Goal: Task Accomplishment & Management: Use online tool/utility

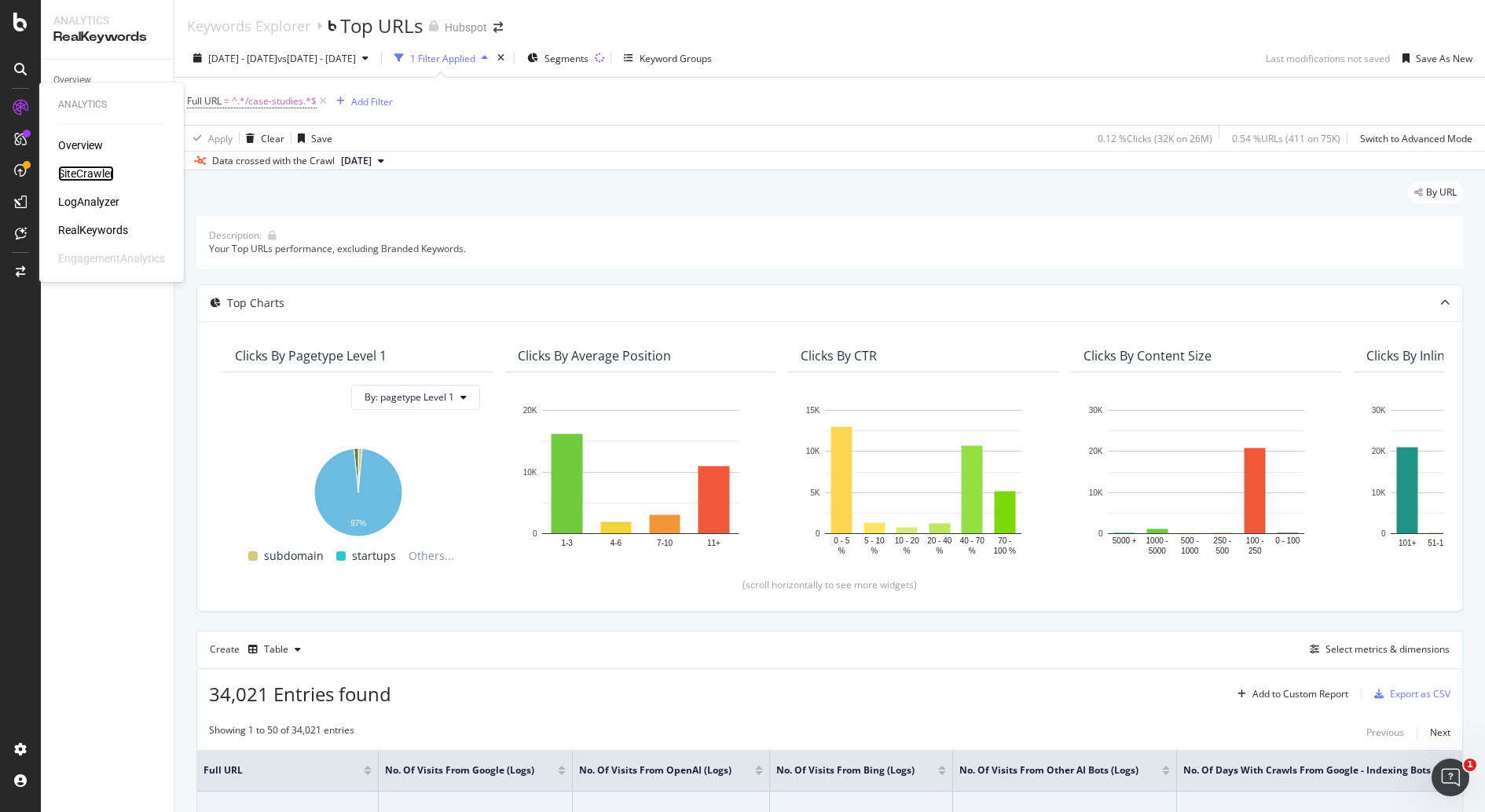
click at [71, 169] on div "SiteCrawler" at bounding box center [86, 173] width 56 height 15
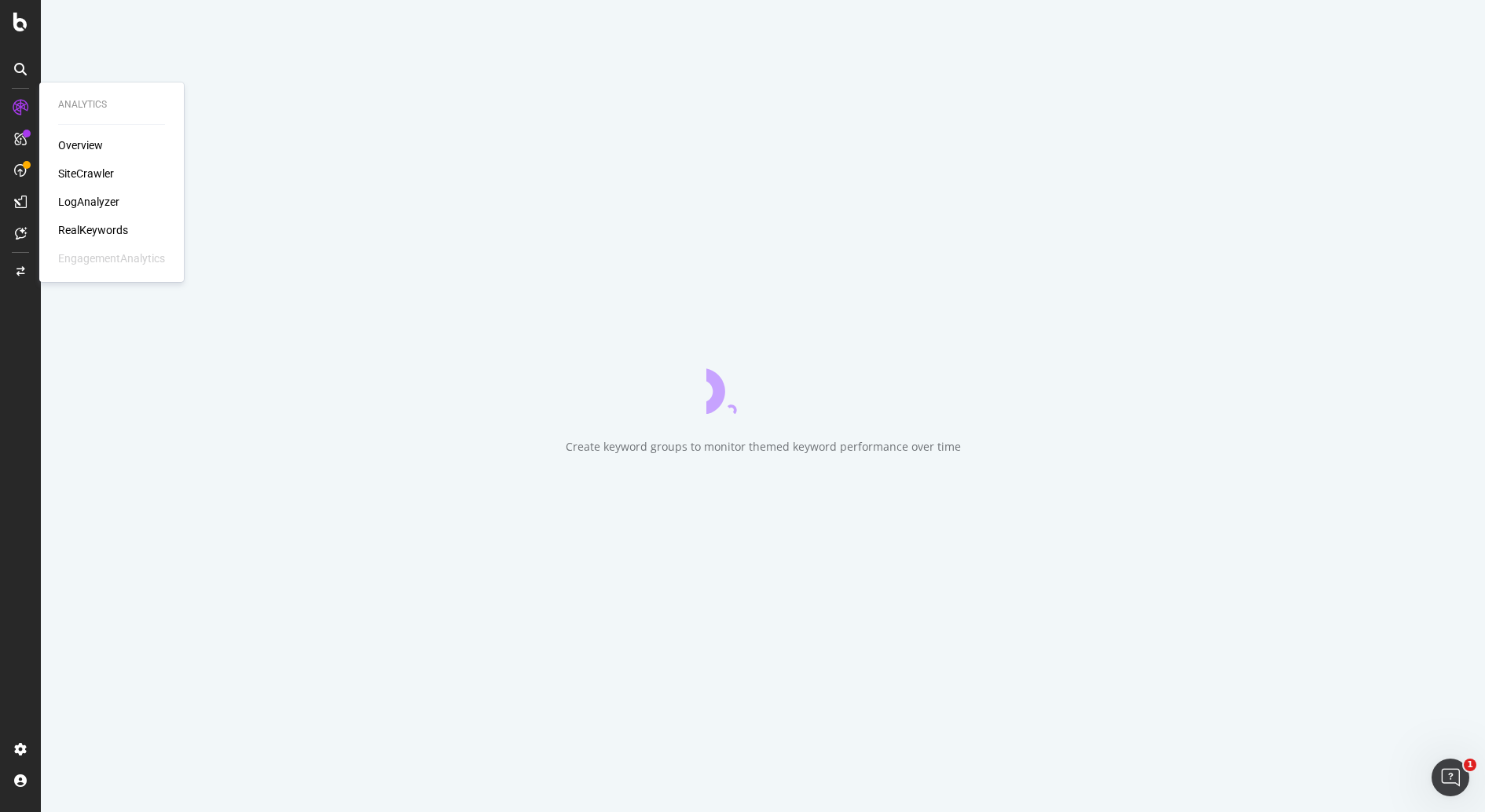
click at [92, 172] on div "SiteCrawler" at bounding box center [86, 173] width 56 height 15
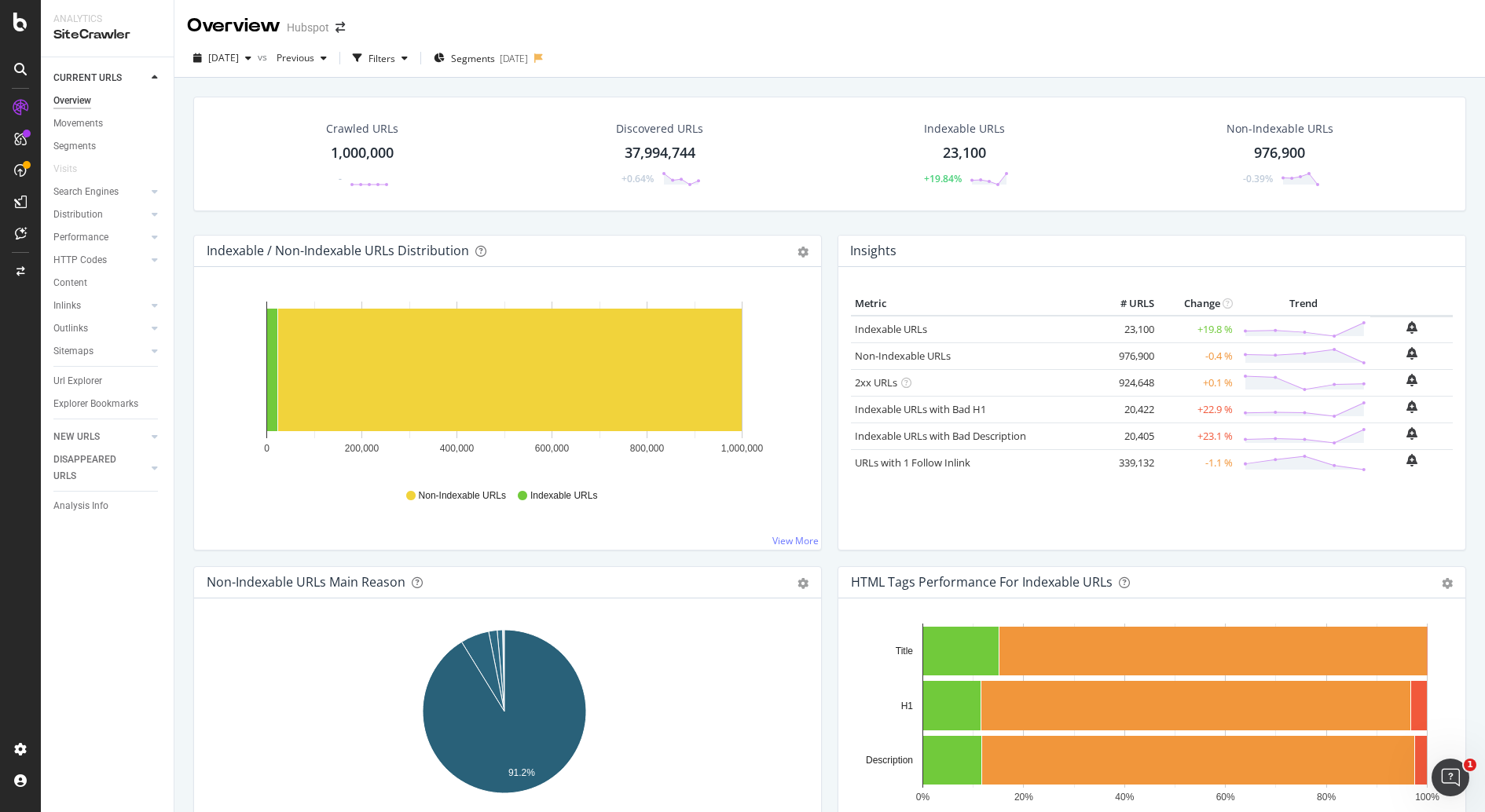
click at [24, 104] on icon at bounding box center [19, 107] width 15 height 15
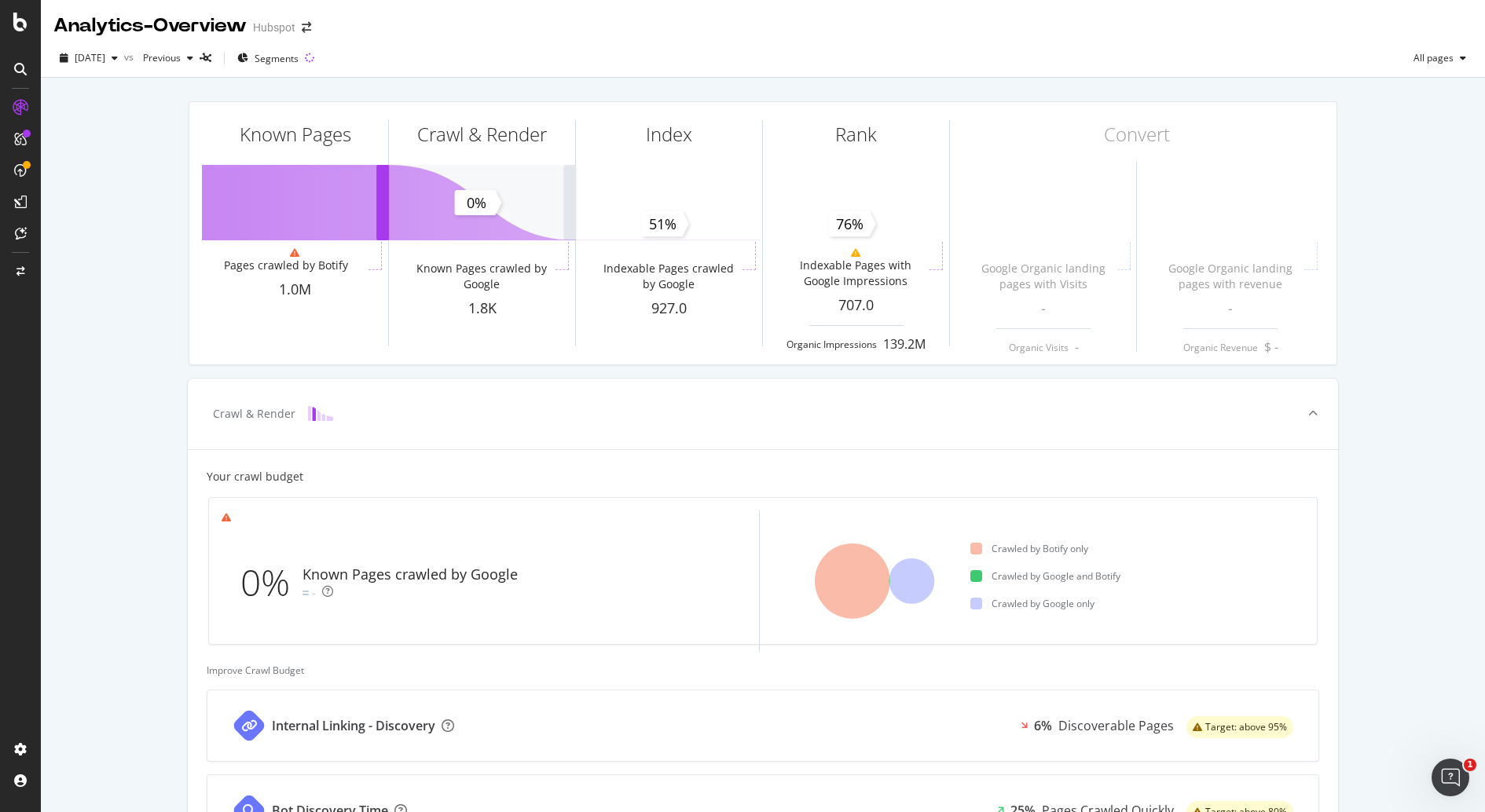
click at [179, 342] on div "Known Pages Pages crawled by Botify 1.0M Crawl & Render Known Pages crawled by …" at bounding box center [763, 233] width 1168 height 289
click at [1411, 507] on div "Known Pages Pages crawled by Botify 1.0M Crawl & Render Known Pages crawled by …" at bounding box center [763, 606] width 1444 height 1057
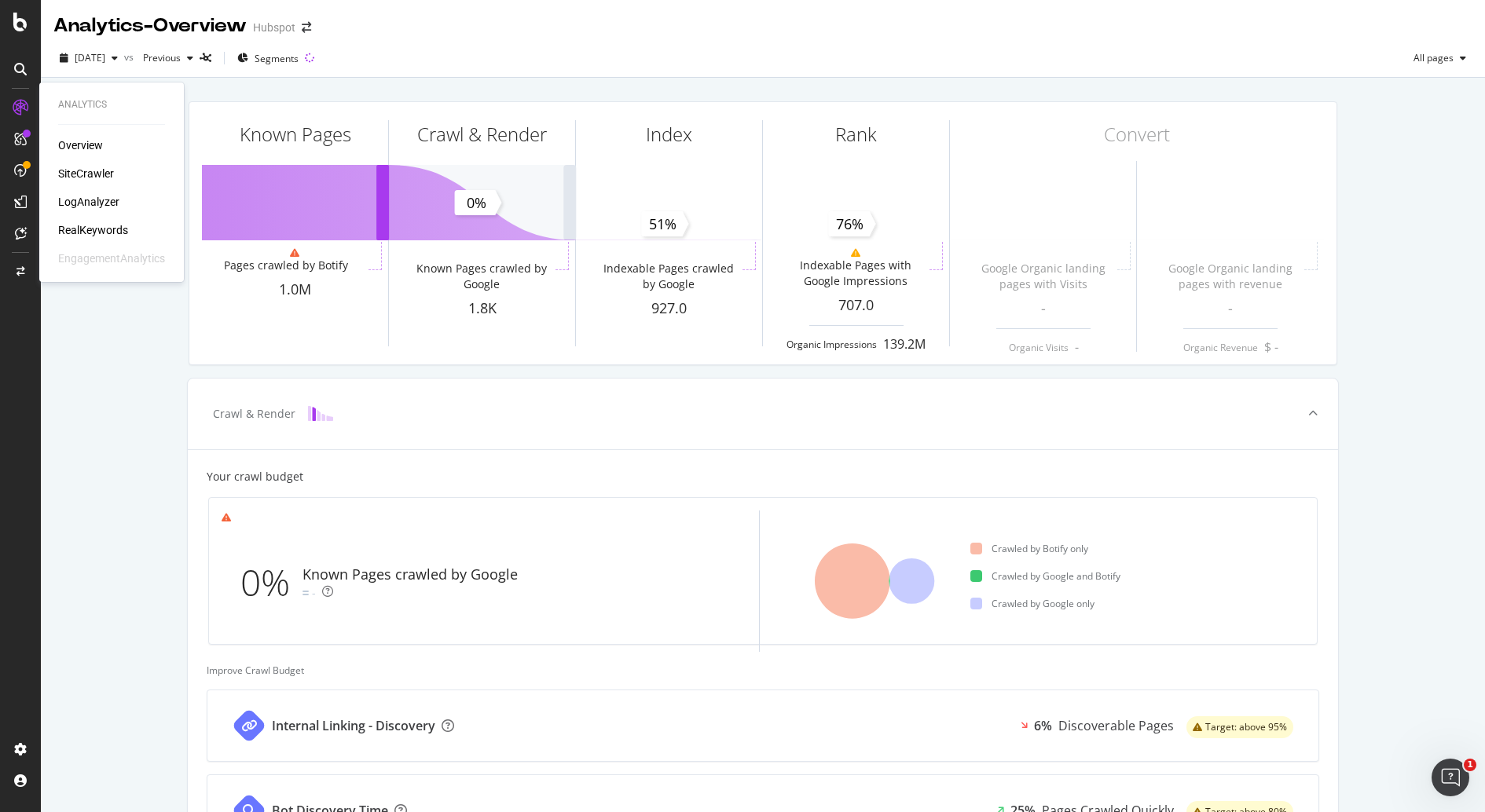
click at [93, 176] on div "SiteCrawler" at bounding box center [86, 173] width 56 height 15
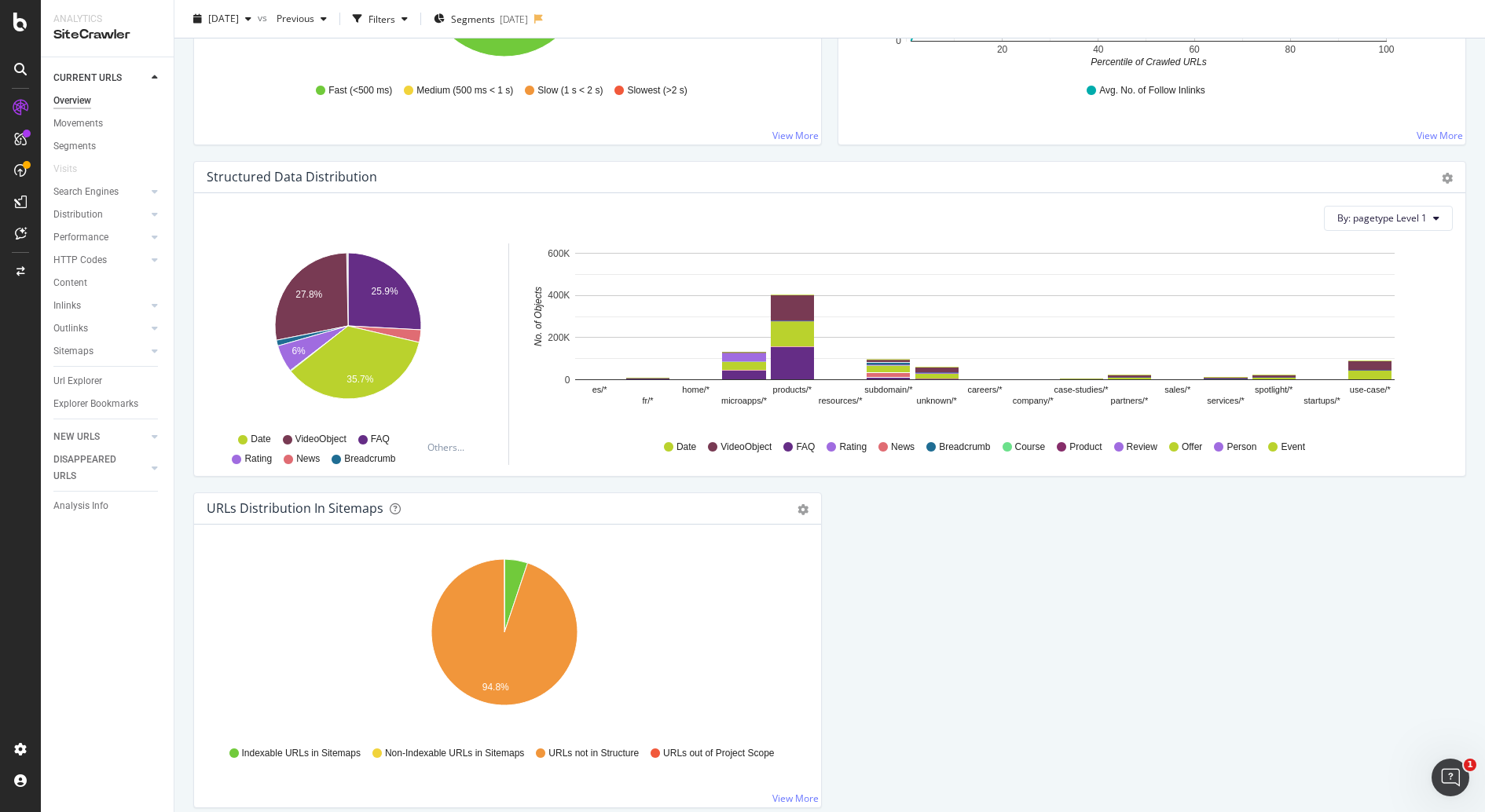
scroll to position [1462, 0]
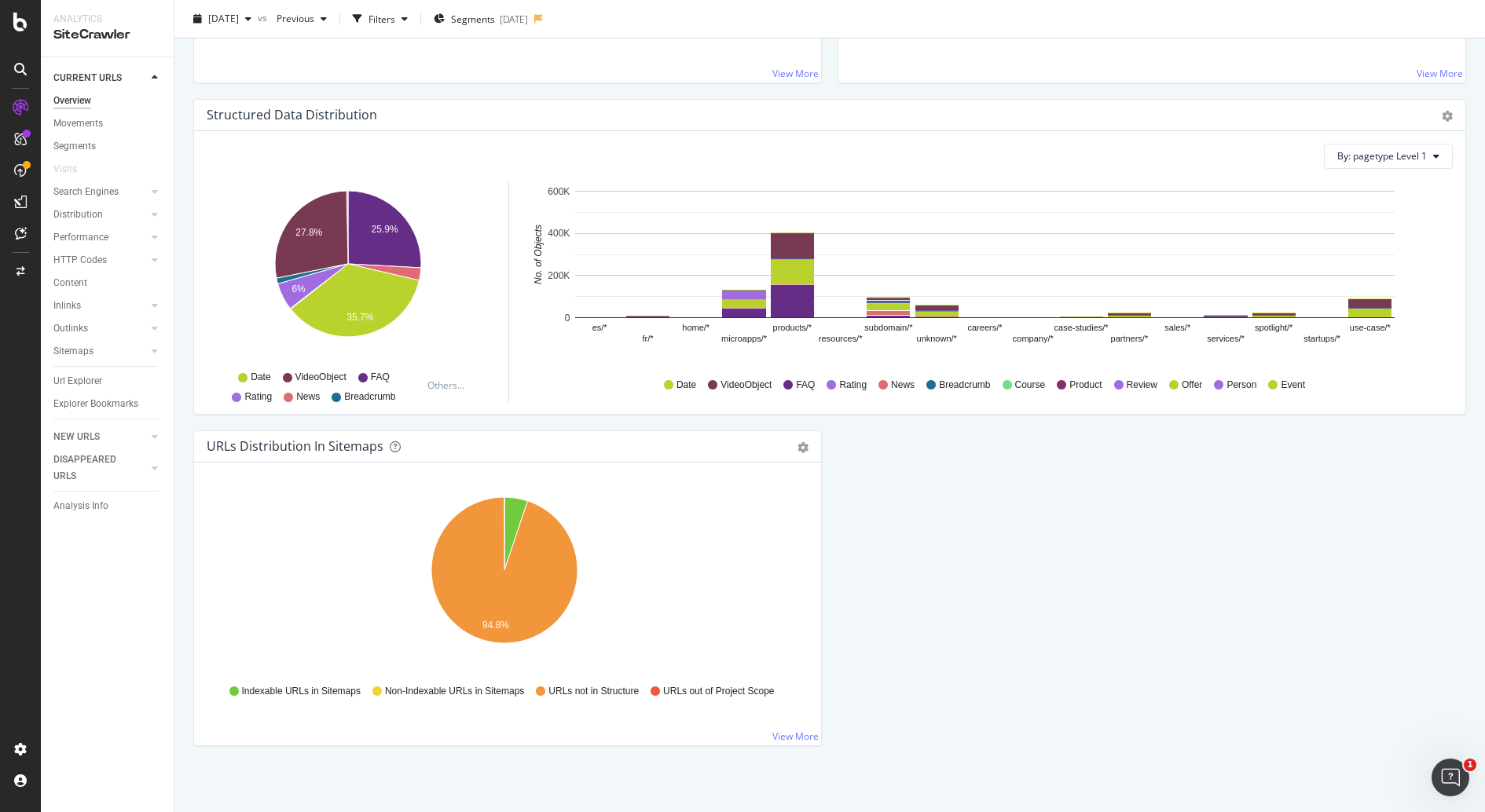
click at [93, 170] on div "SiteCrawler" at bounding box center [86, 173] width 56 height 15
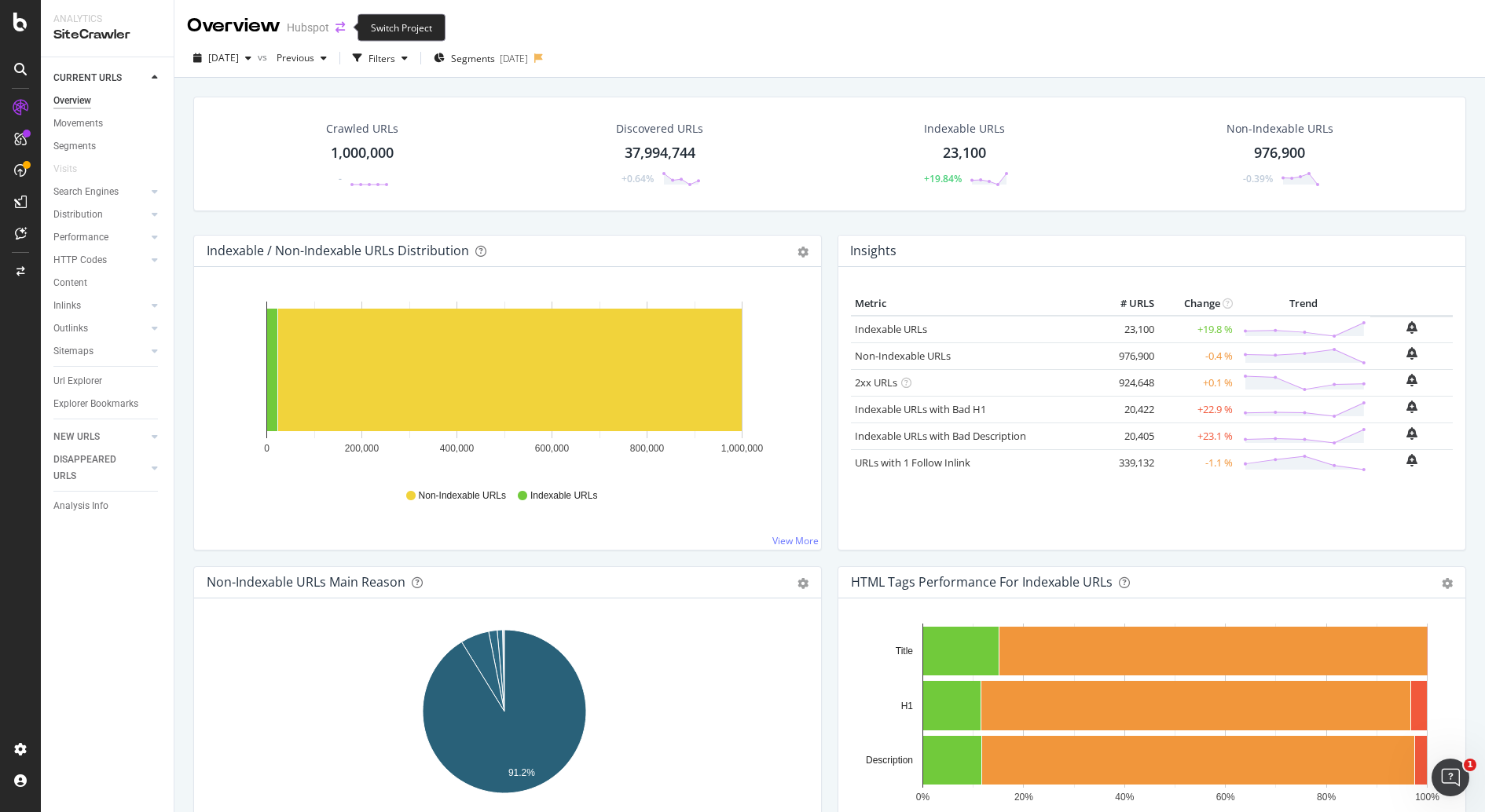
click at [343, 24] on icon "arrow-right-arrow-left" at bounding box center [340, 28] width 10 height 11
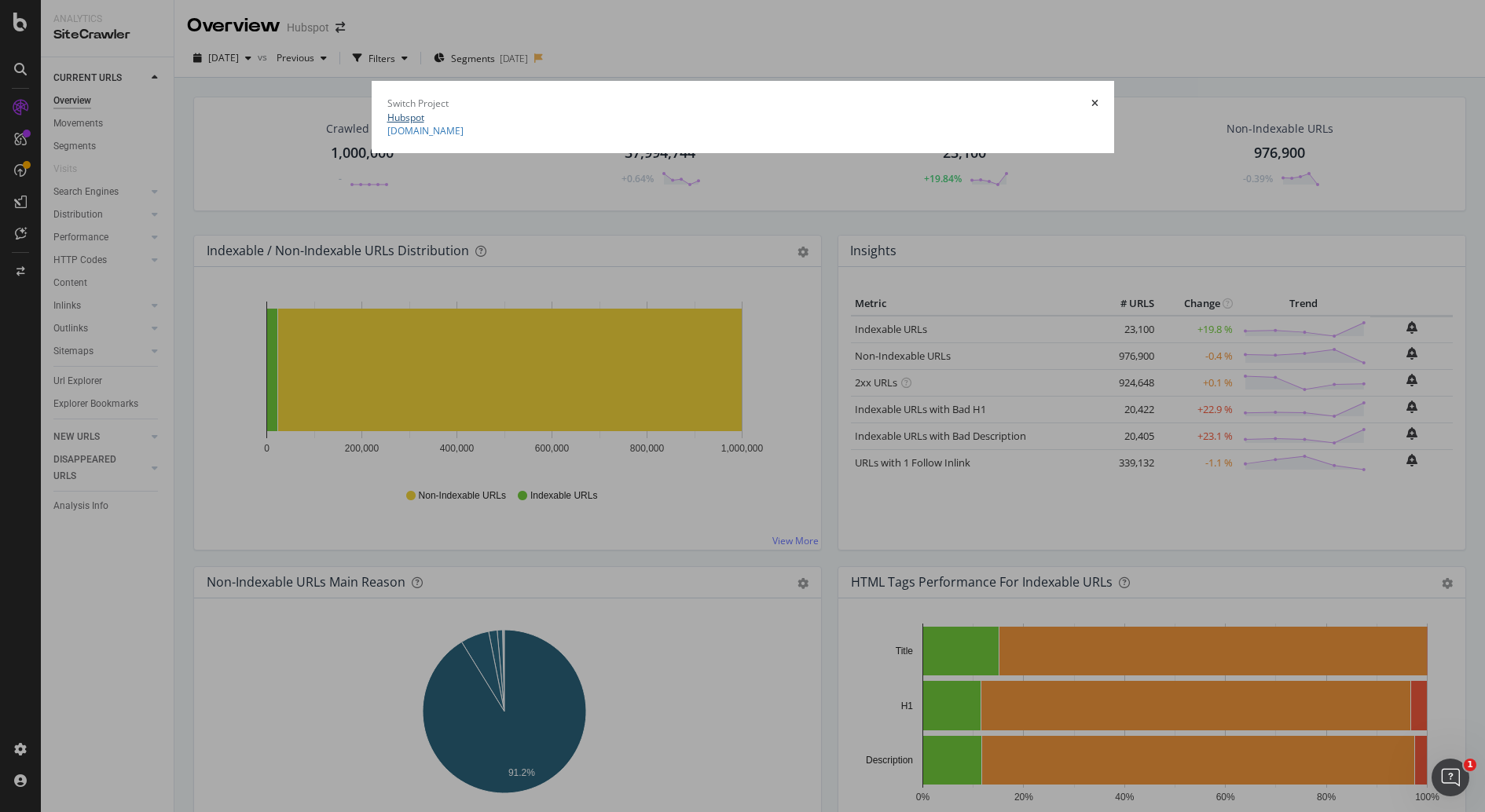
click at [387, 111] on link "Hubspot" at bounding box center [406, 118] width 37 height 13
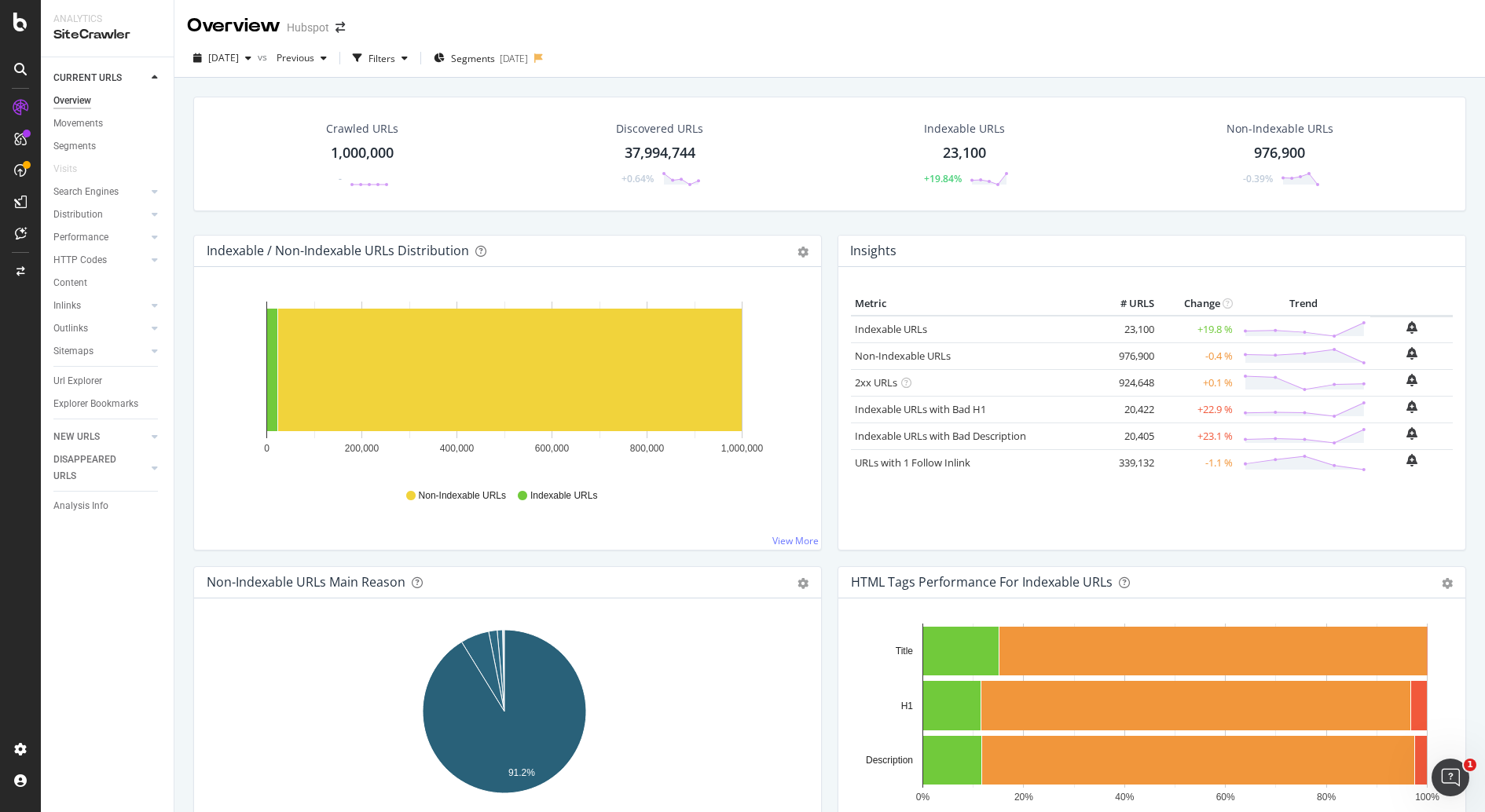
click at [20, 62] on div at bounding box center [20, 69] width 25 height 25
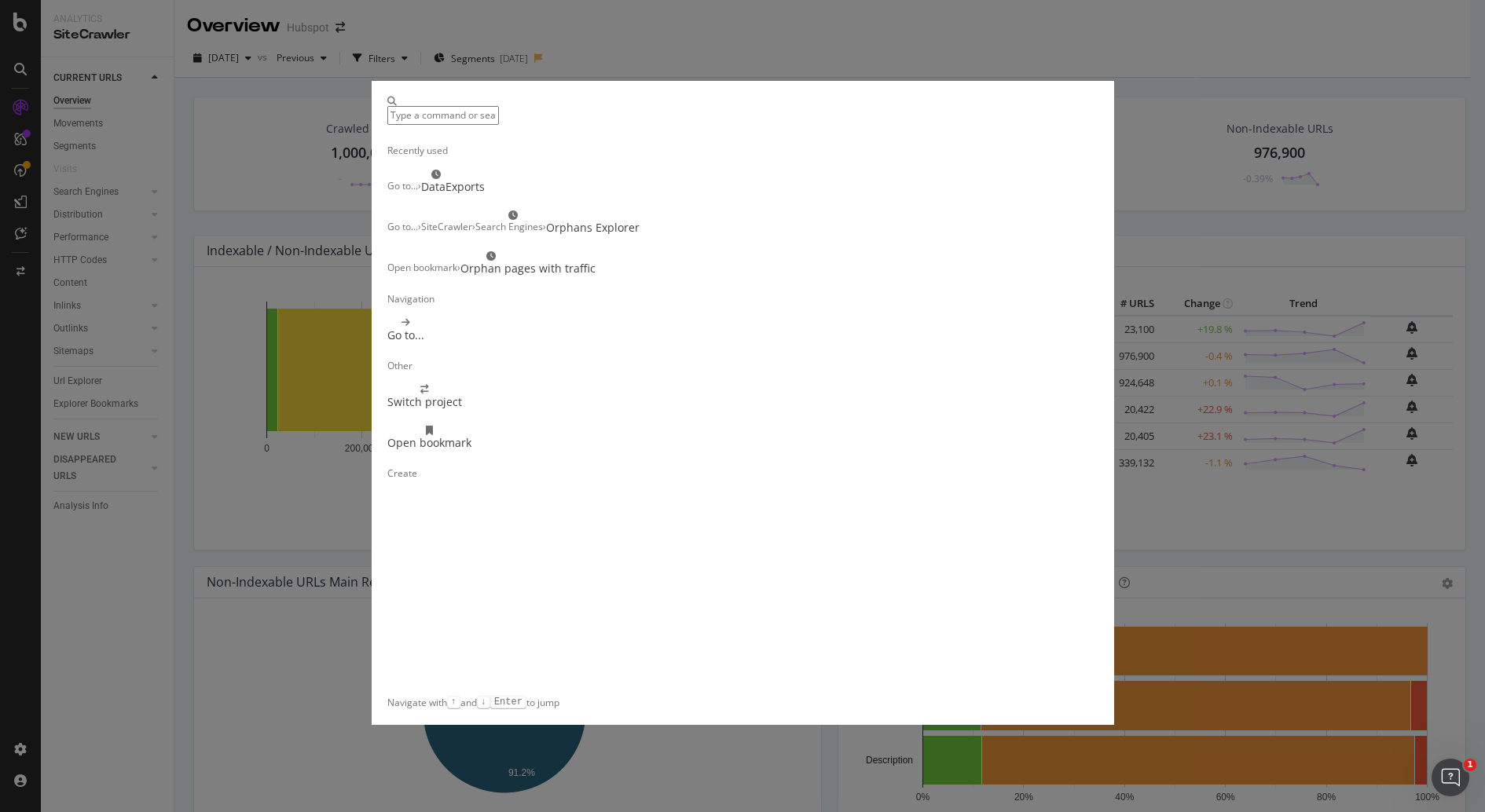
click at [20, 61] on div "Recently used Go to... › DataExports Go to... › SiteCrawler › Search Engines › …" at bounding box center [742, 406] width 1485 height 812
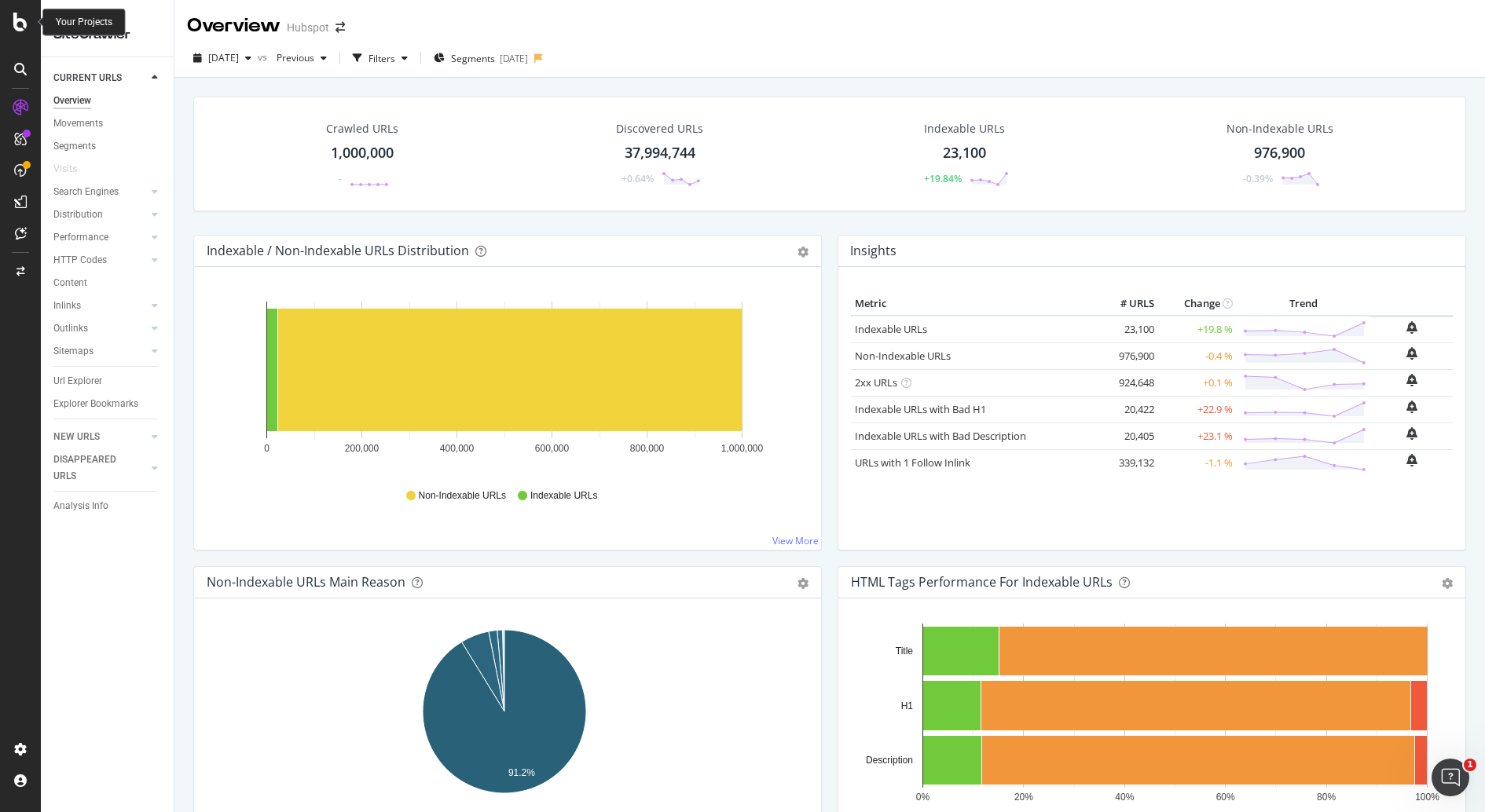
click at [21, 20] on icon at bounding box center [19, 21] width 14 height 19
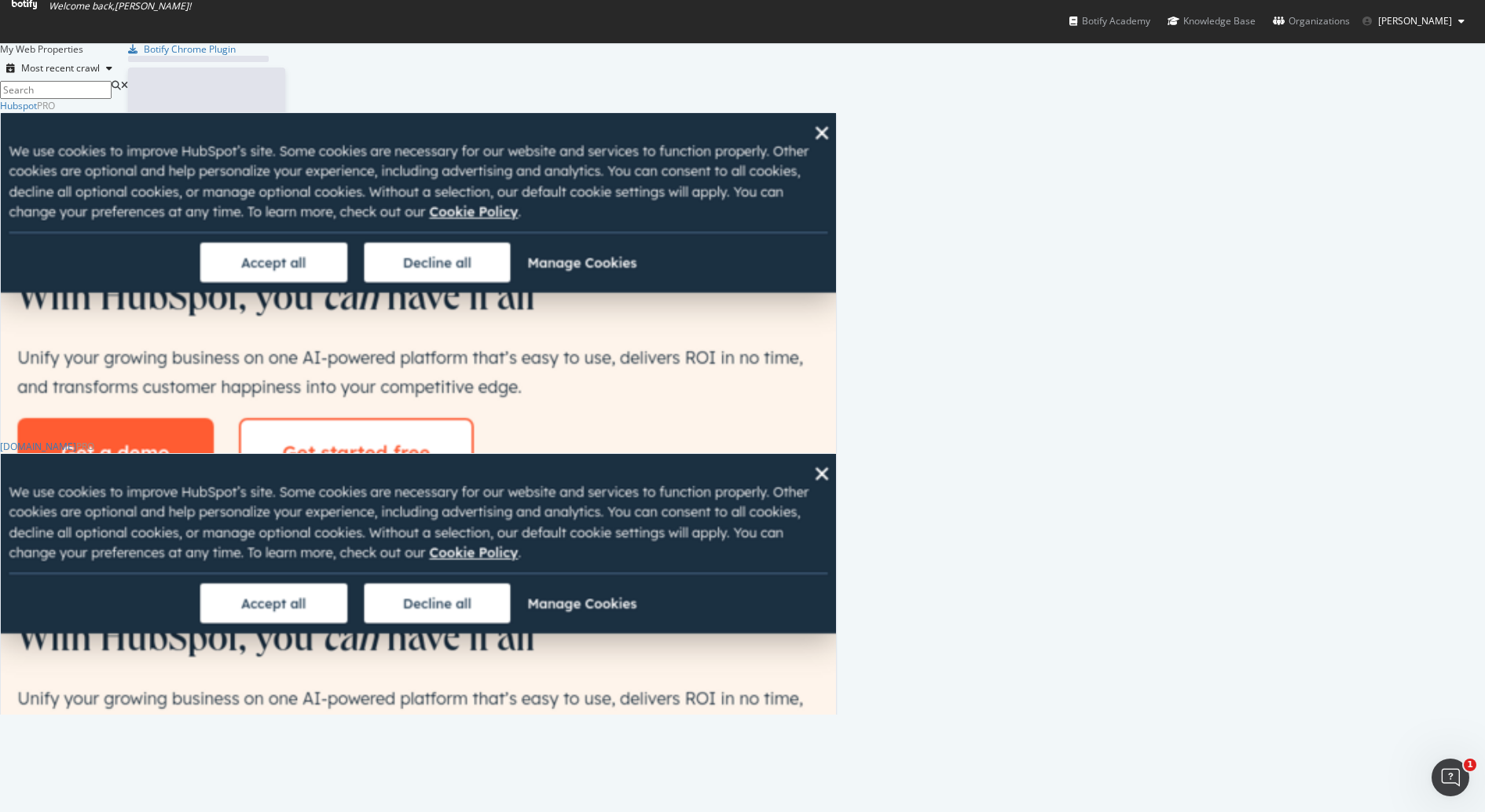
scroll to position [797, 1455]
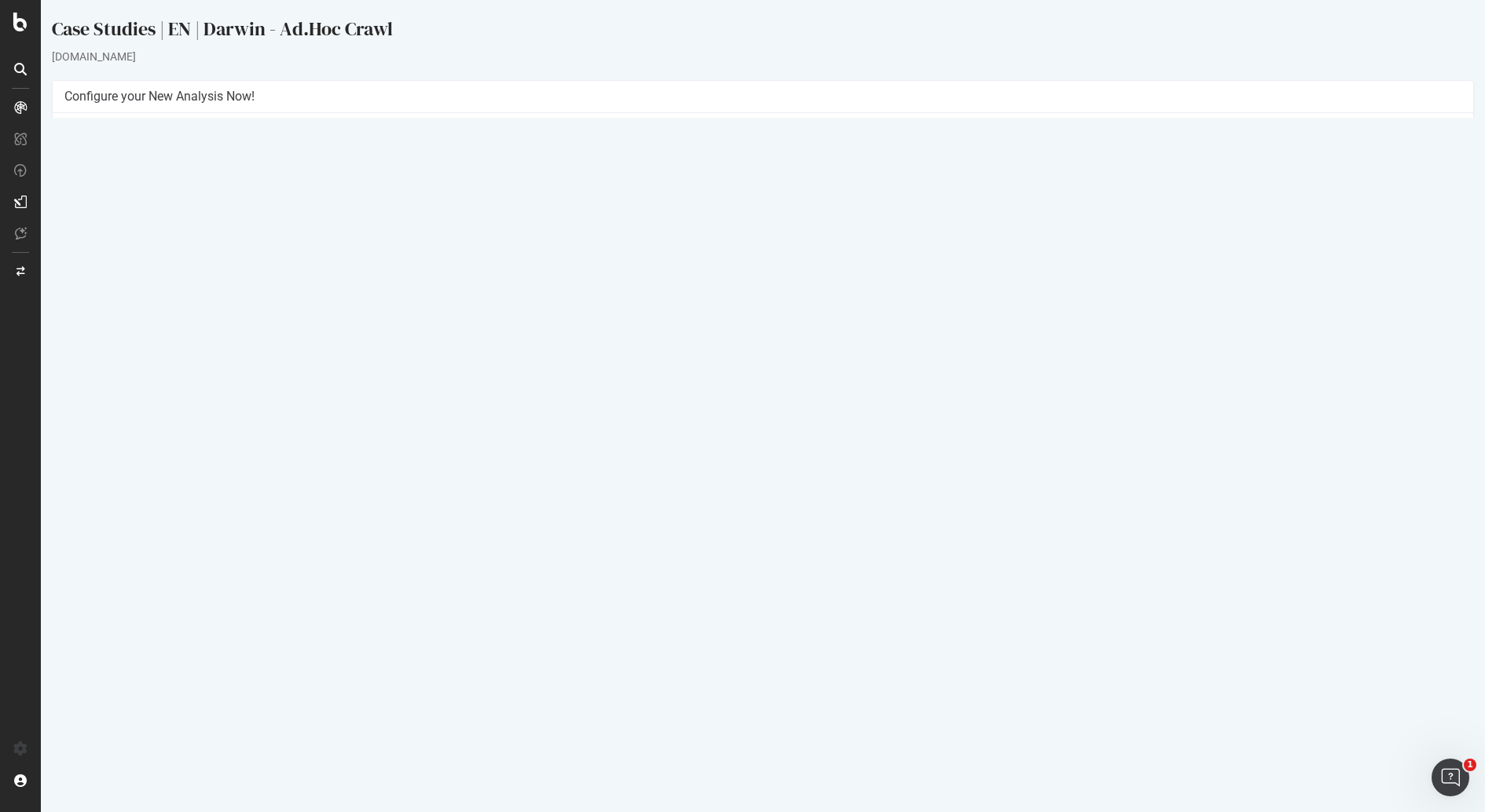
click at [1342, 492] on icon at bounding box center [1336, 494] width 11 height 12
click at [738, 554] on html "Case Studies | EN | Darwin - Ad.Hoc Crawl [DOMAIN_NAME] × × Configure your New …" at bounding box center [763, 277] width 1444 height 554
click at [136, 497] on link "[DATE] report" at bounding box center [106, 495] width 61 height 13
click at [798, 322] on p "View Crawl Settings" at bounding box center [763, 324] width 1397 height 13
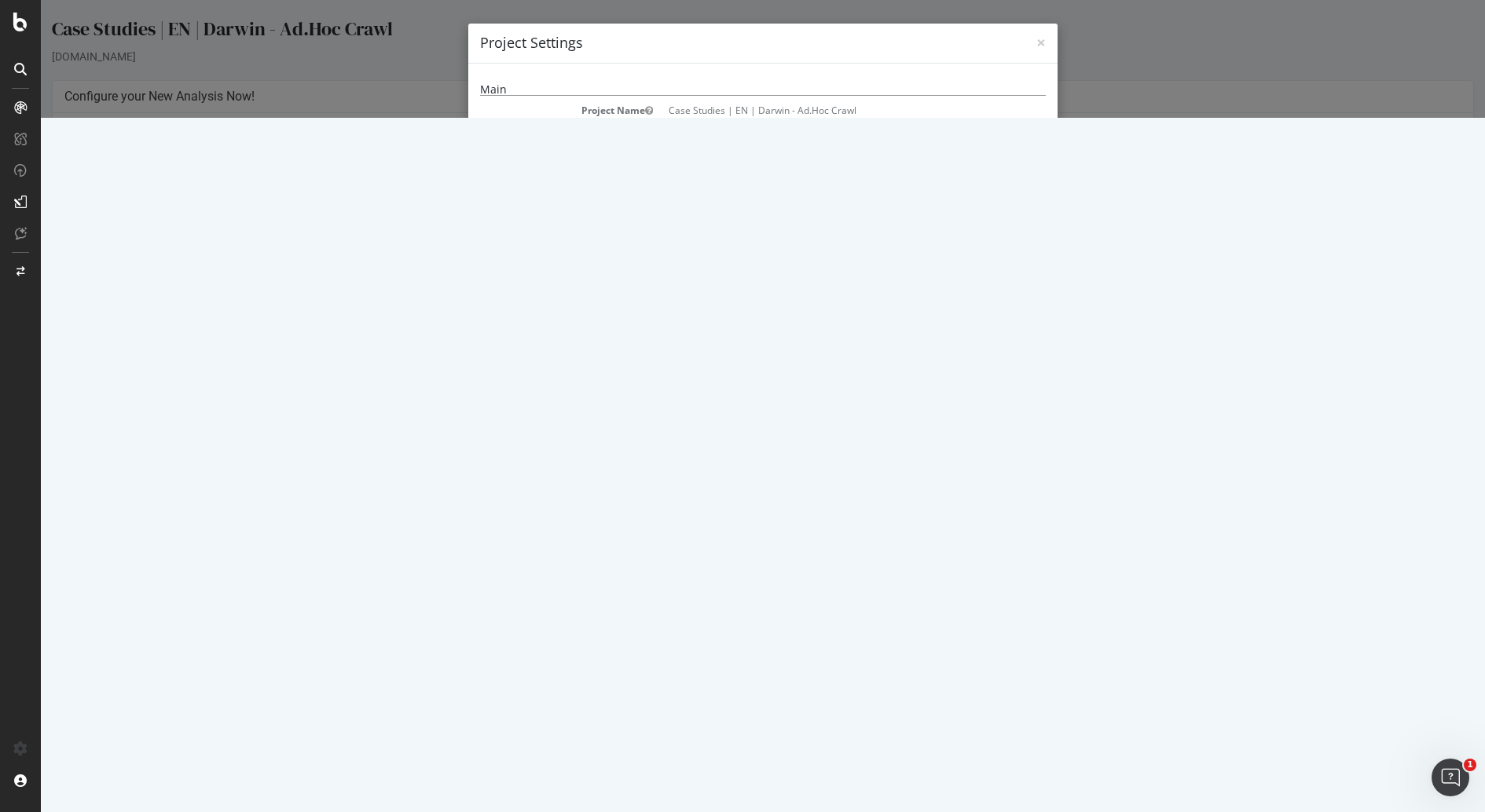
scroll to position [27, 0]
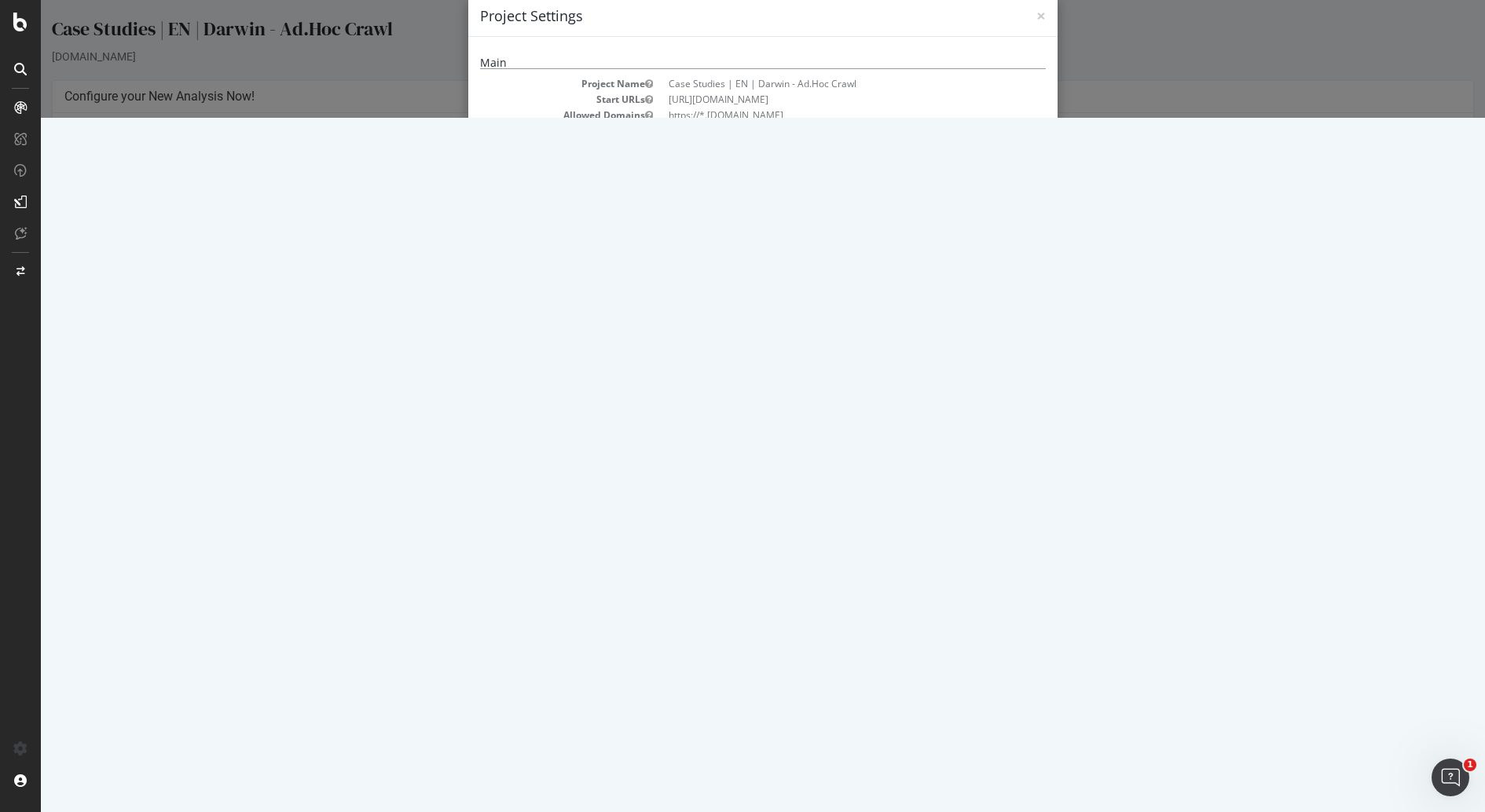
click at [1121, 118] on div "× Close Project Settings Main Project Name Case Studies | EN | Darwin - Ad.Hoc …" at bounding box center [763, 58] width 1444 height 118
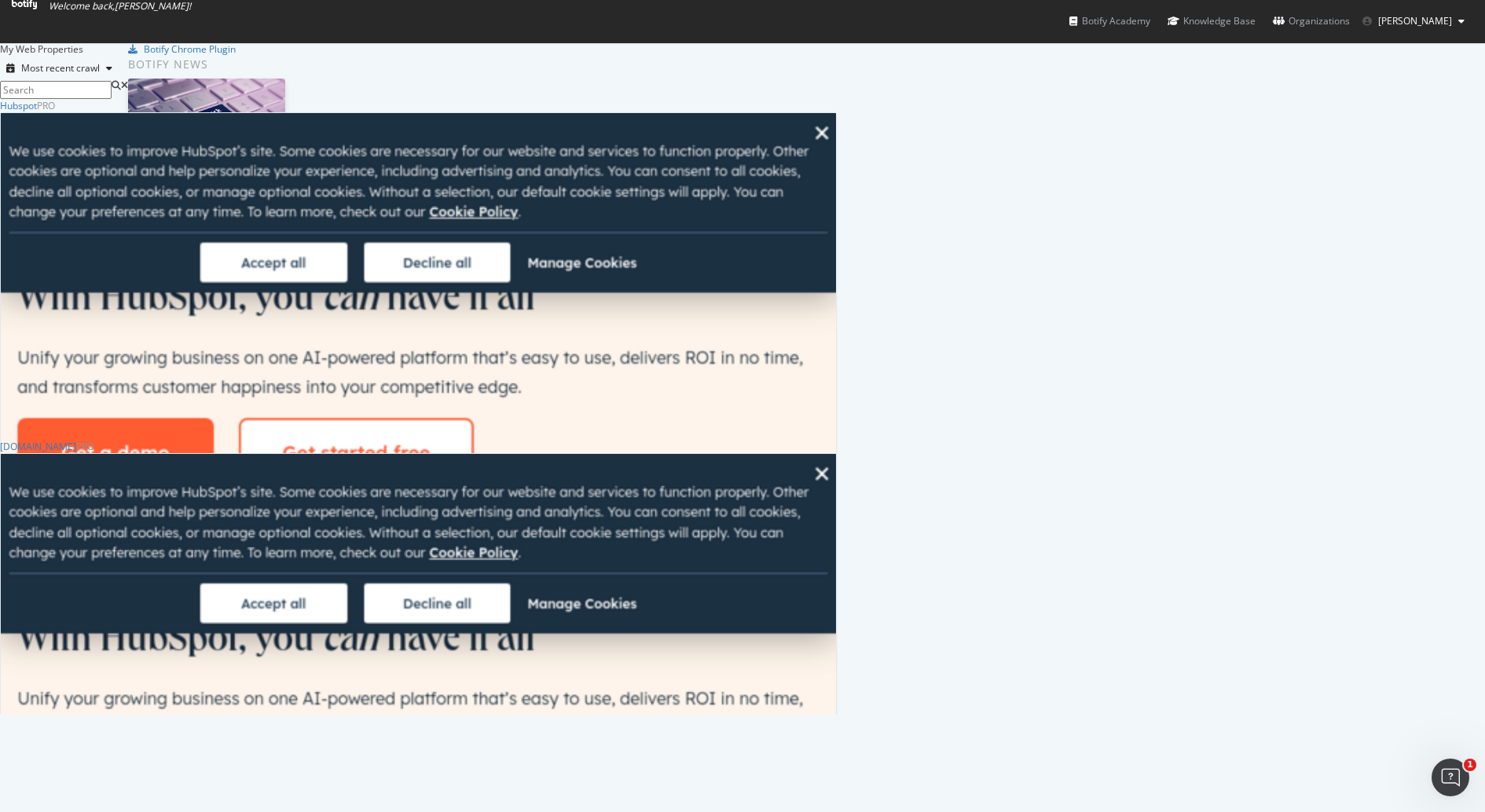
scroll to position [797, 1455]
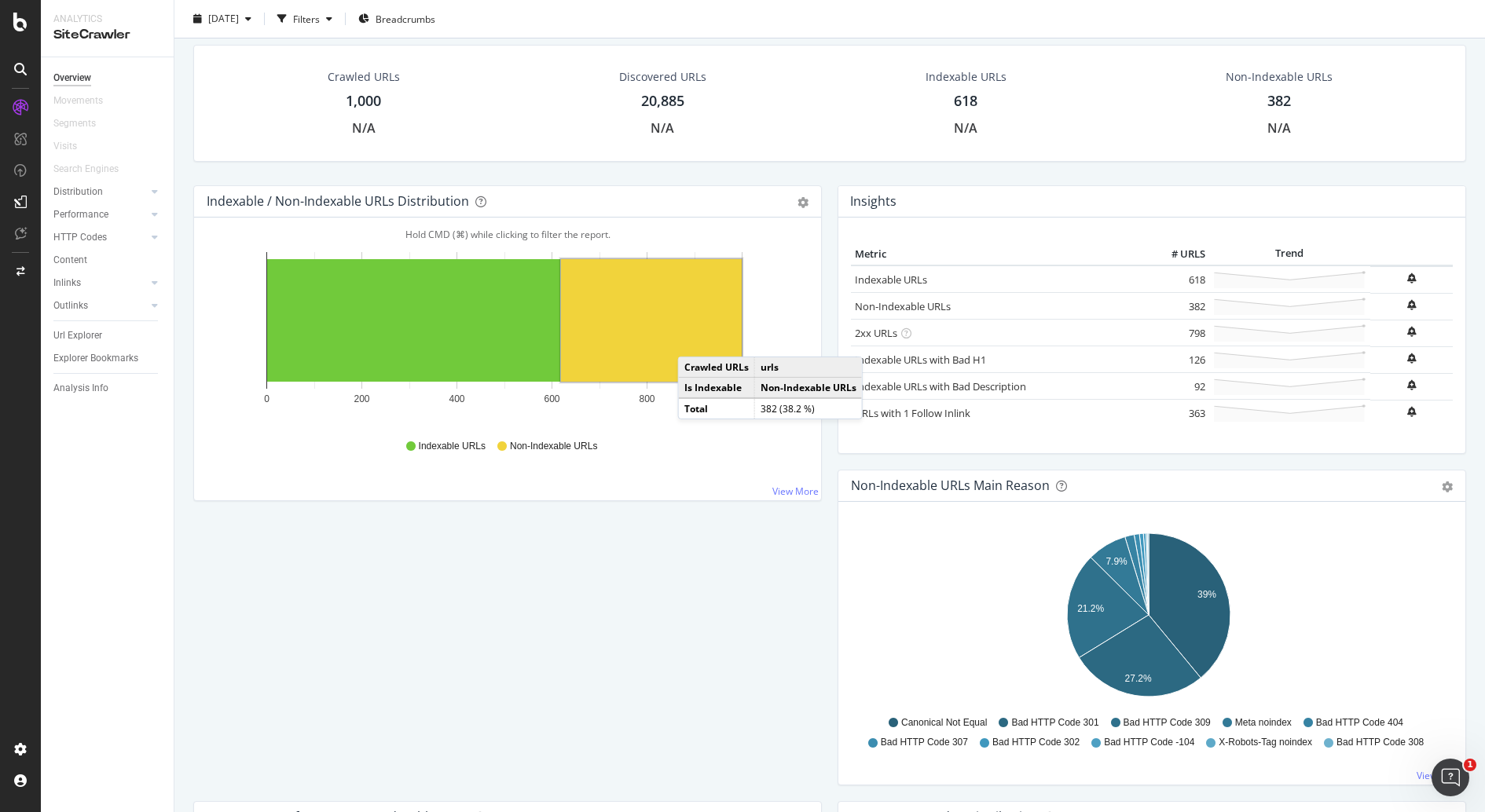
scroll to position [54, 0]
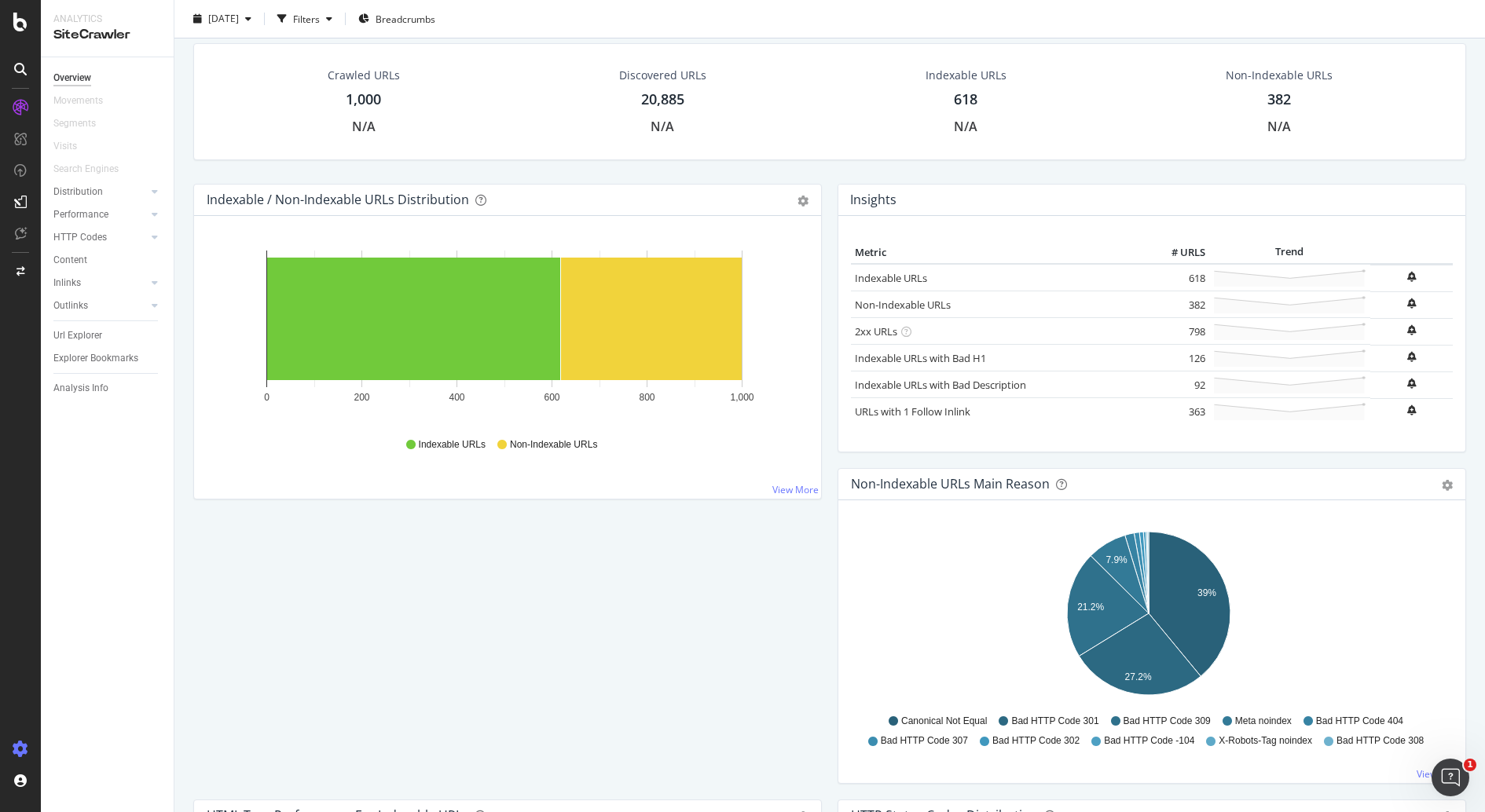
click at [13, 752] on icon at bounding box center [19, 749] width 15 height 15
click at [137, 681] on div "Settings Project settings" at bounding box center [146, 672] width 208 height 28
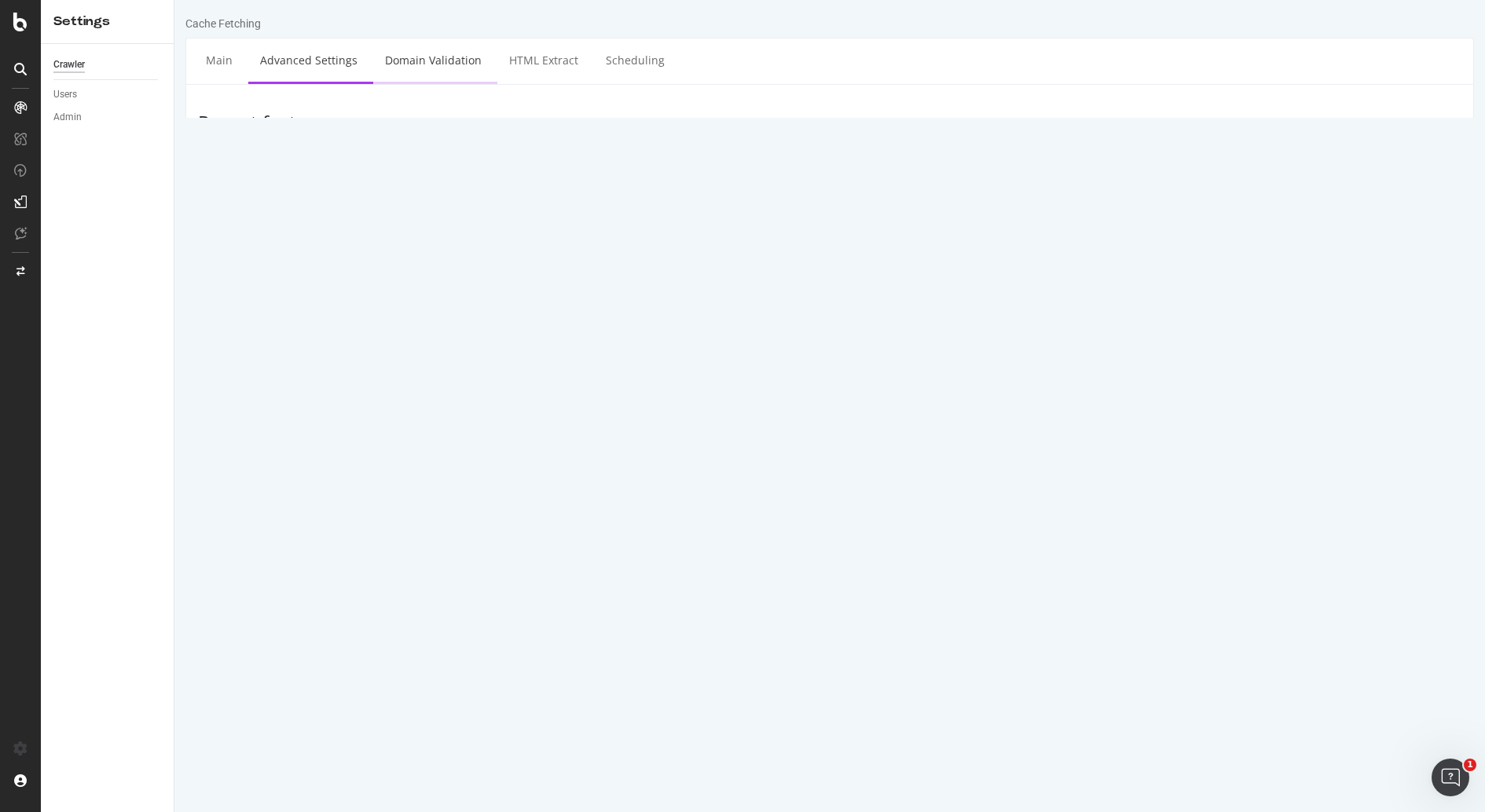
click at [404, 67] on link "Domain Validation" at bounding box center [433, 59] width 120 height 43
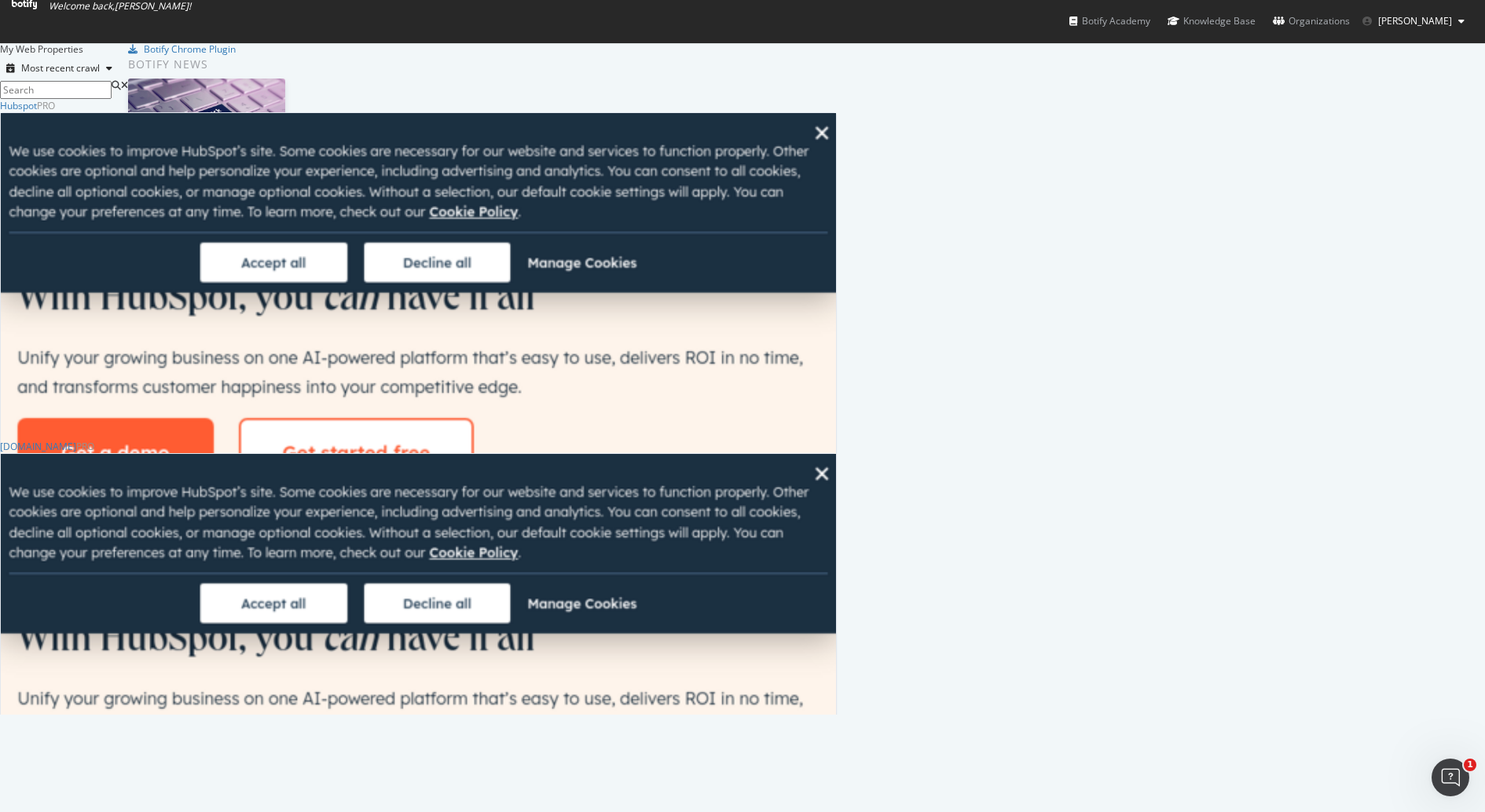
scroll to position [797, 1455]
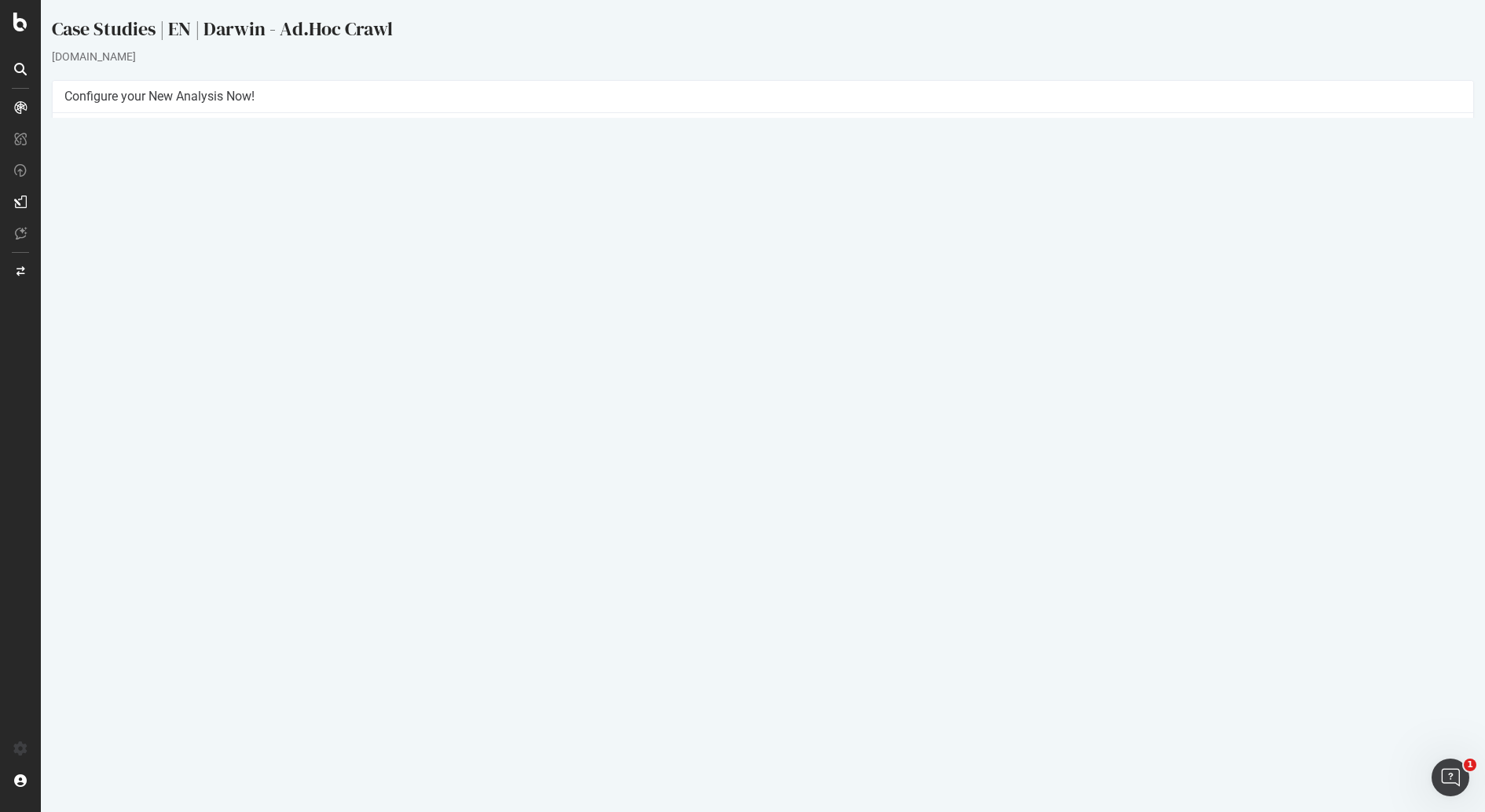
click at [790, 323] on p "View Crawl Settings" at bounding box center [763, 324] width 1397 height 13
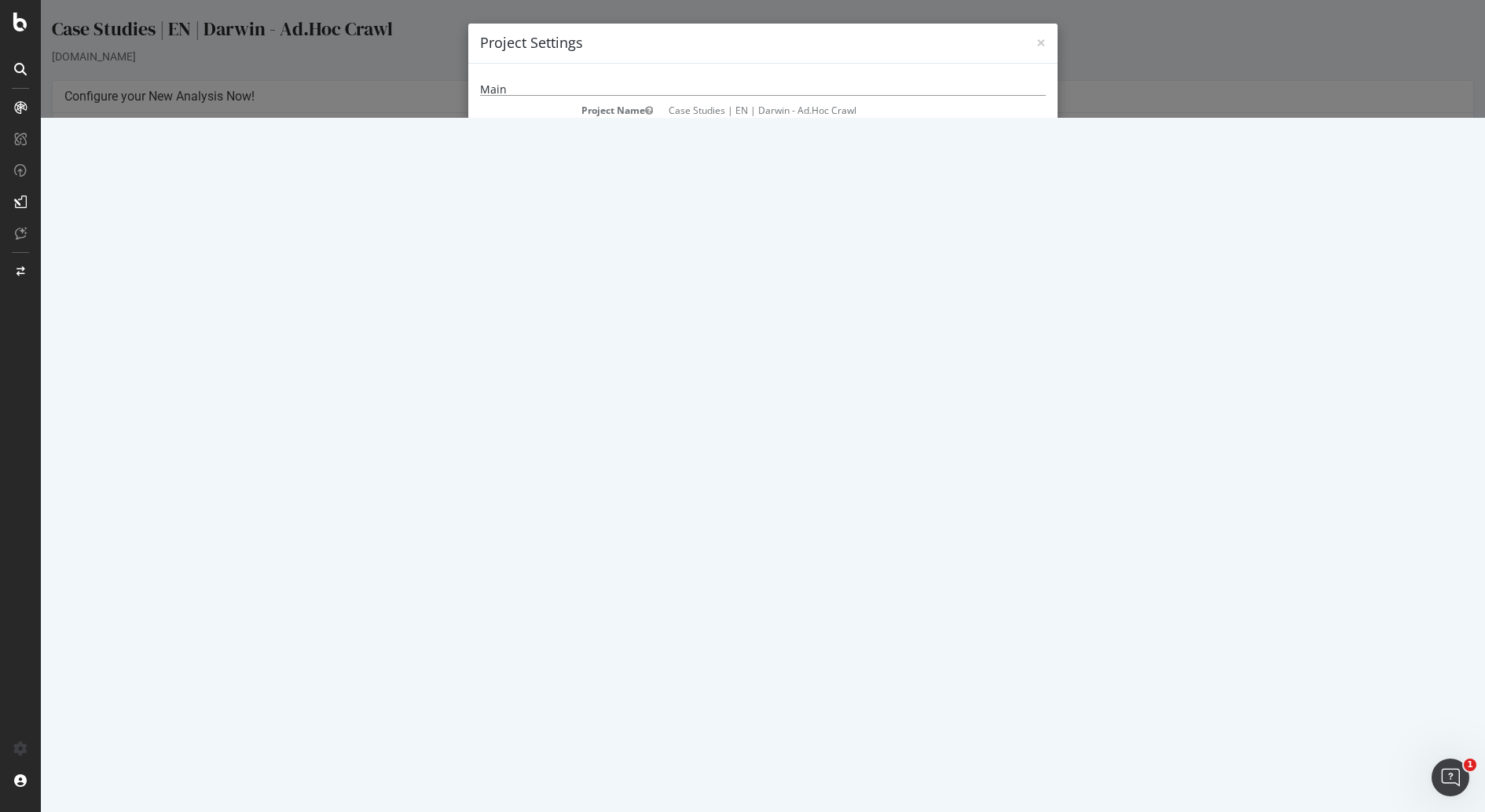
click at [1089, 118] on div "× Close Project Settings Main Project Name Case Studies | EN | Darwin - Ad.Hoc …" at bounding box center [763, 58] width 1444 height 118
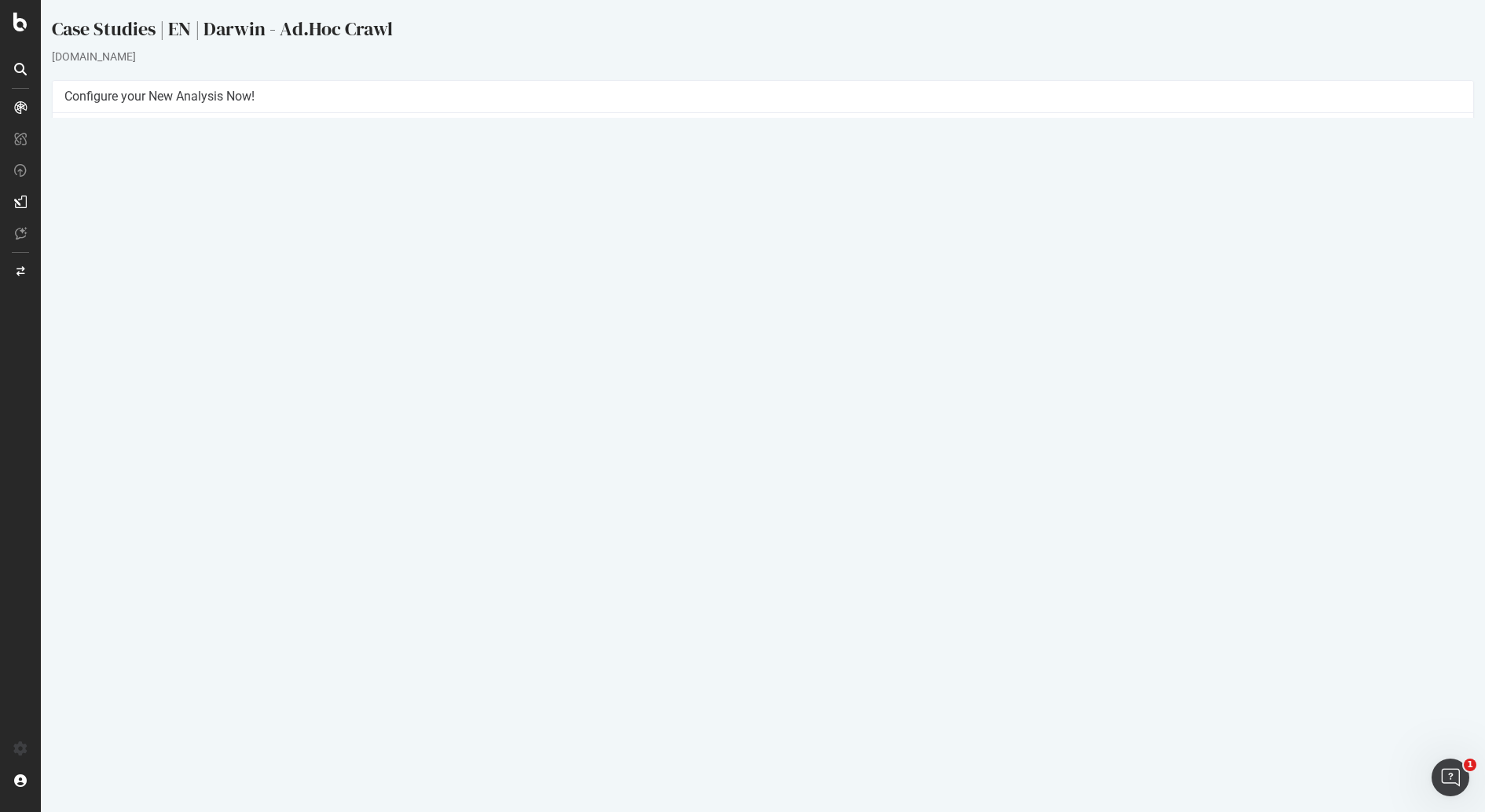
click at [815, 354] on link "Settings" at bounding box center [815, 350] width 36 height 13
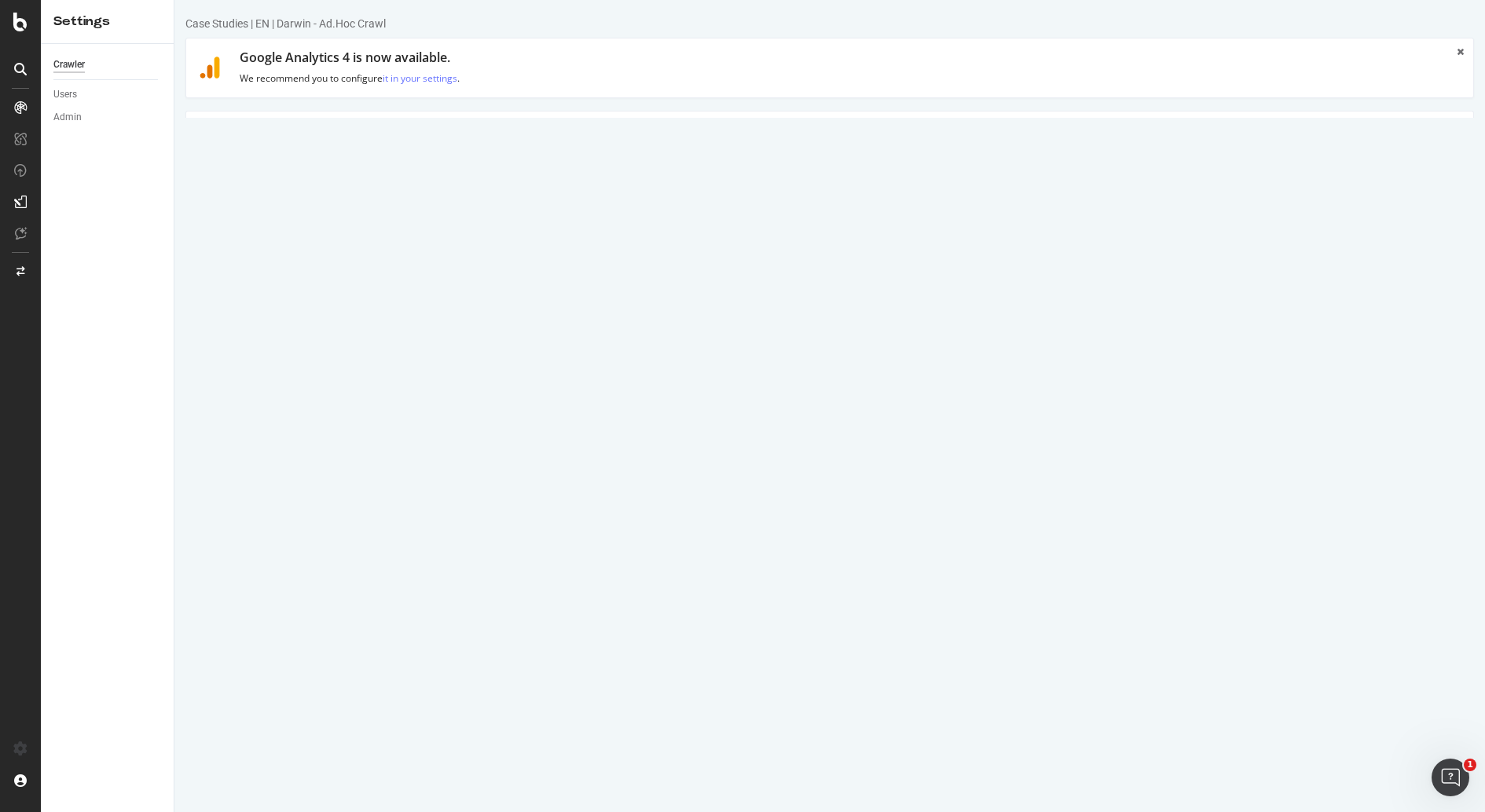
click at [333, 135] on link "Advanced Settings" at bounding box center [308, 132] width 121 height 43
click at [485, 293] on textarea "[URL][DOMAIN_NAME]" at bounding box center [936, 289] width 1049 height 51
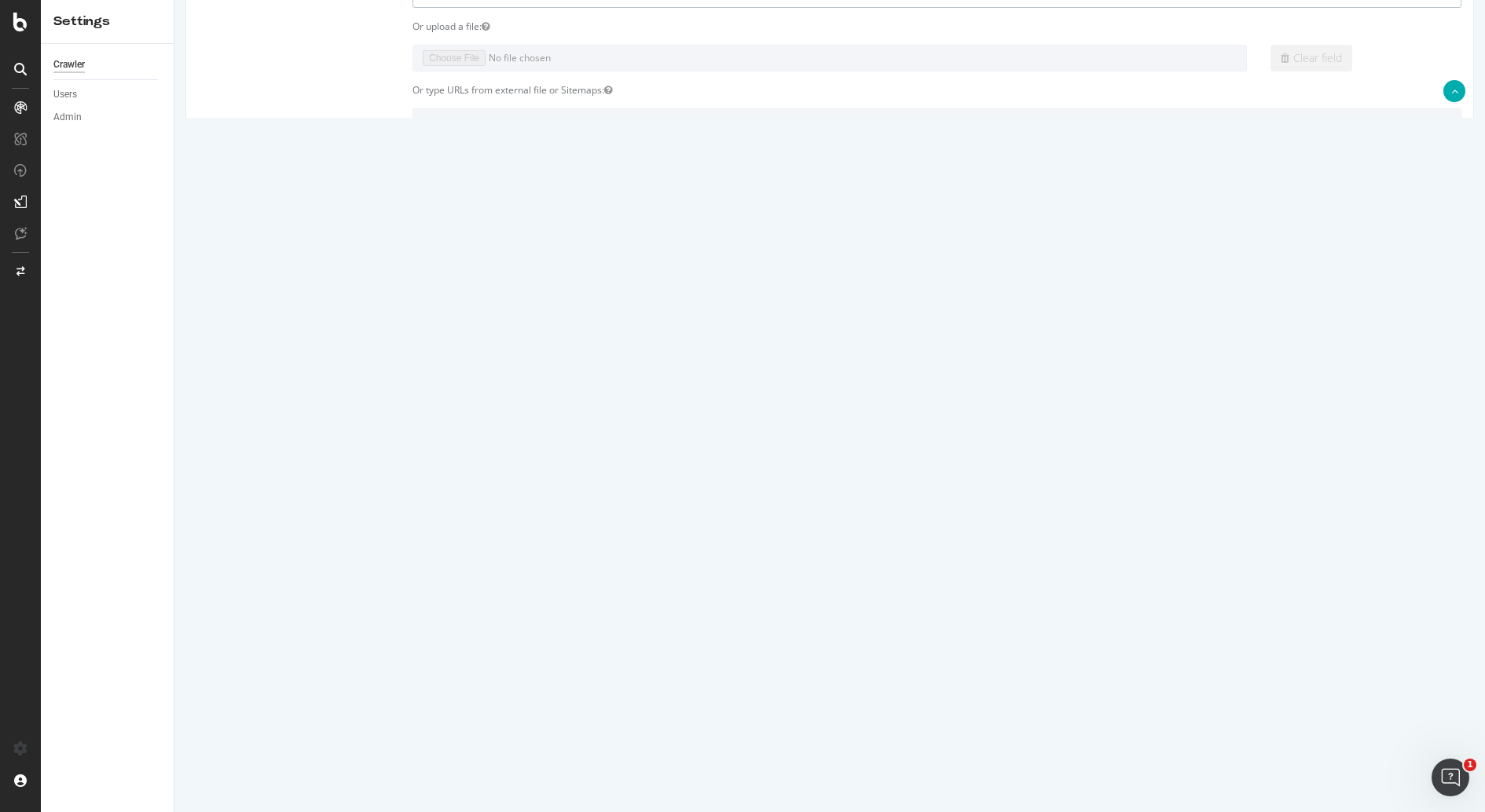
scroll to position [348, 0]
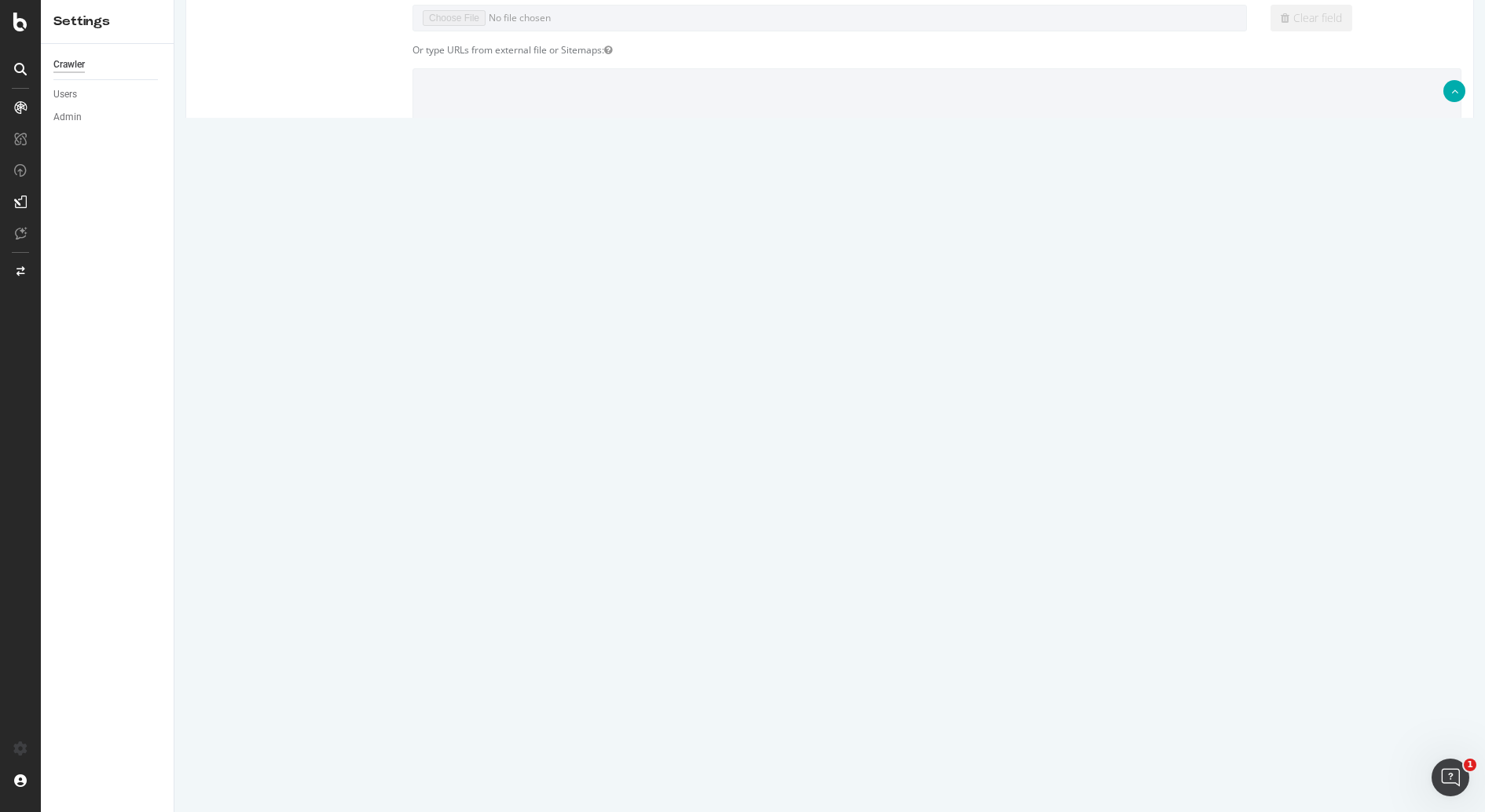
click at [467, 688] on input "number" at bounding box center [507, 685] width 191 height 27
type input "0"
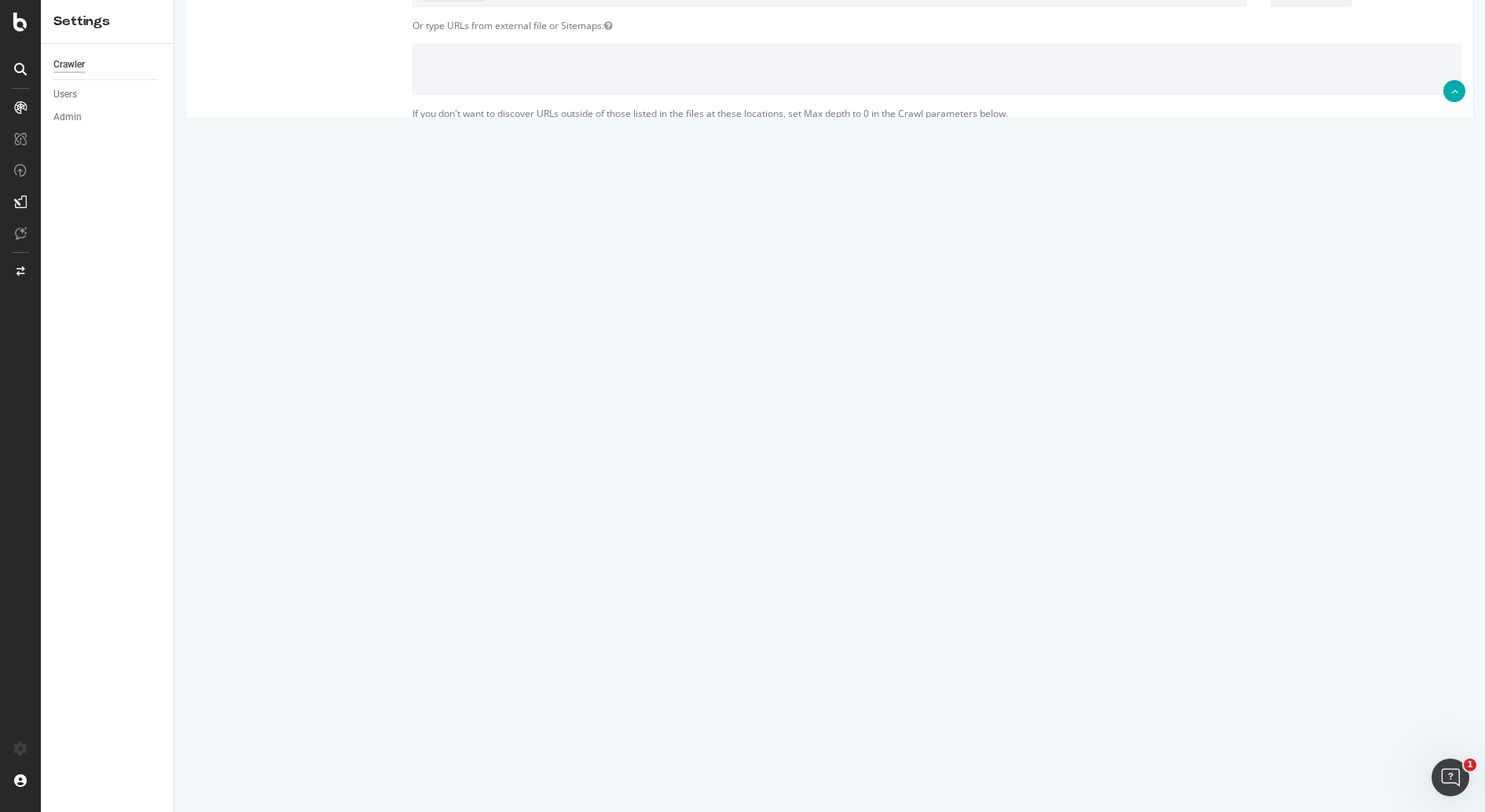
click at [952, 655] on div "[PERSON_NAME]" at bounding box center [829, 661] width 1287 height 27
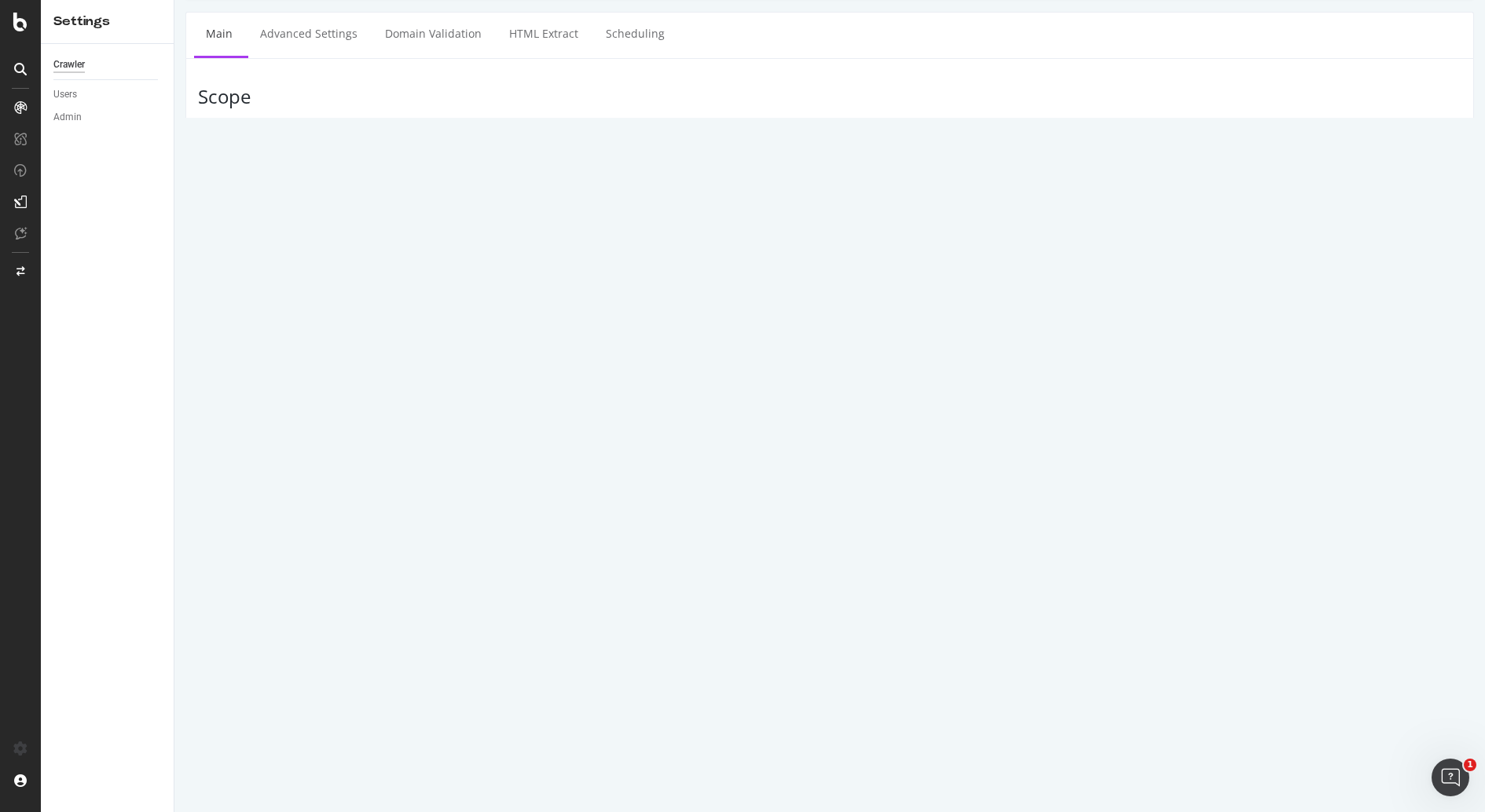
scroll to position [0, 0]
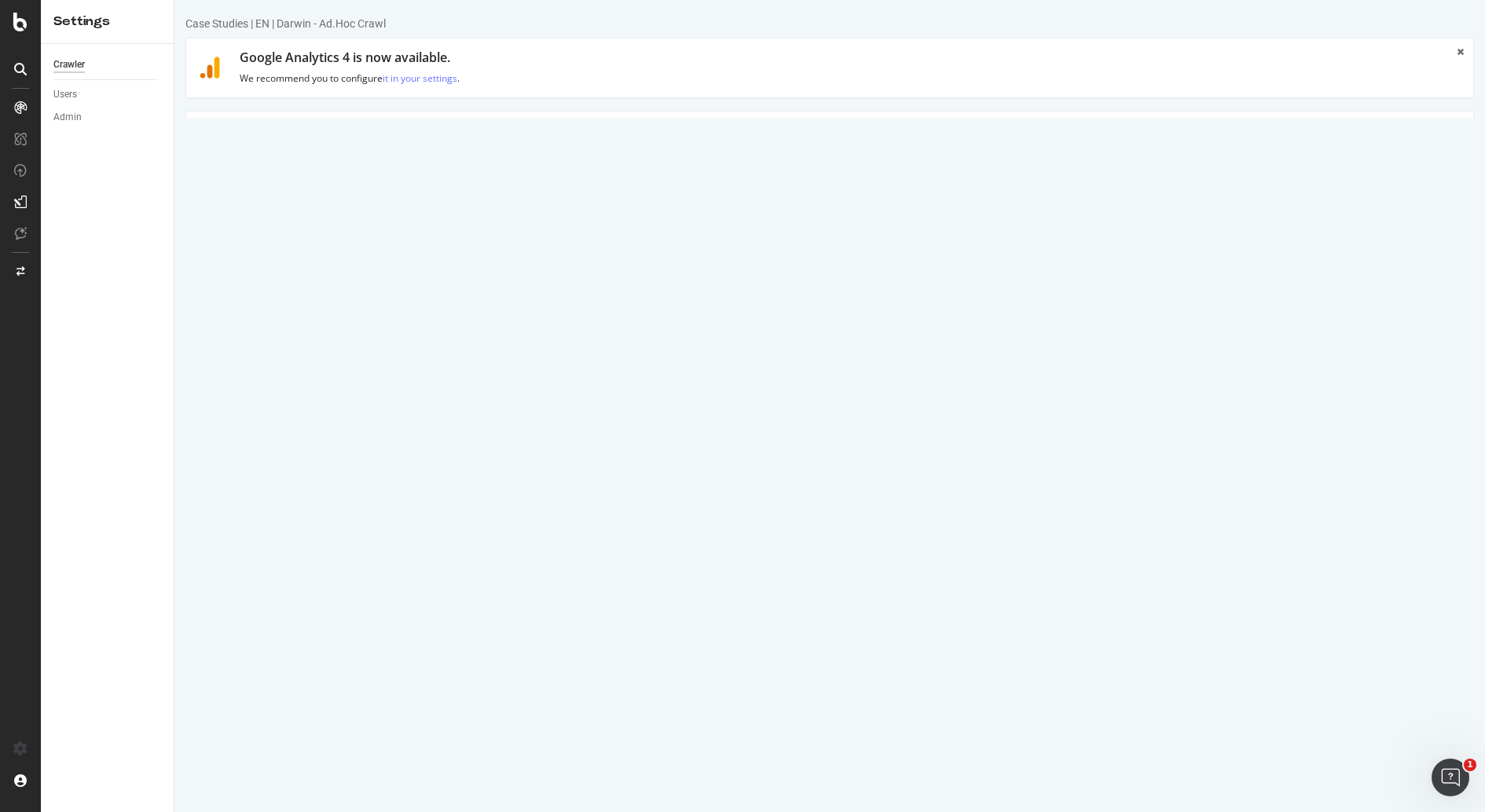
click at [329, 140] on link "Advanced Settings" at bounding box center [308, 132] width 121 height 43
click at [439, 222] on span at bounding box center [435, 220] width 32 height 19
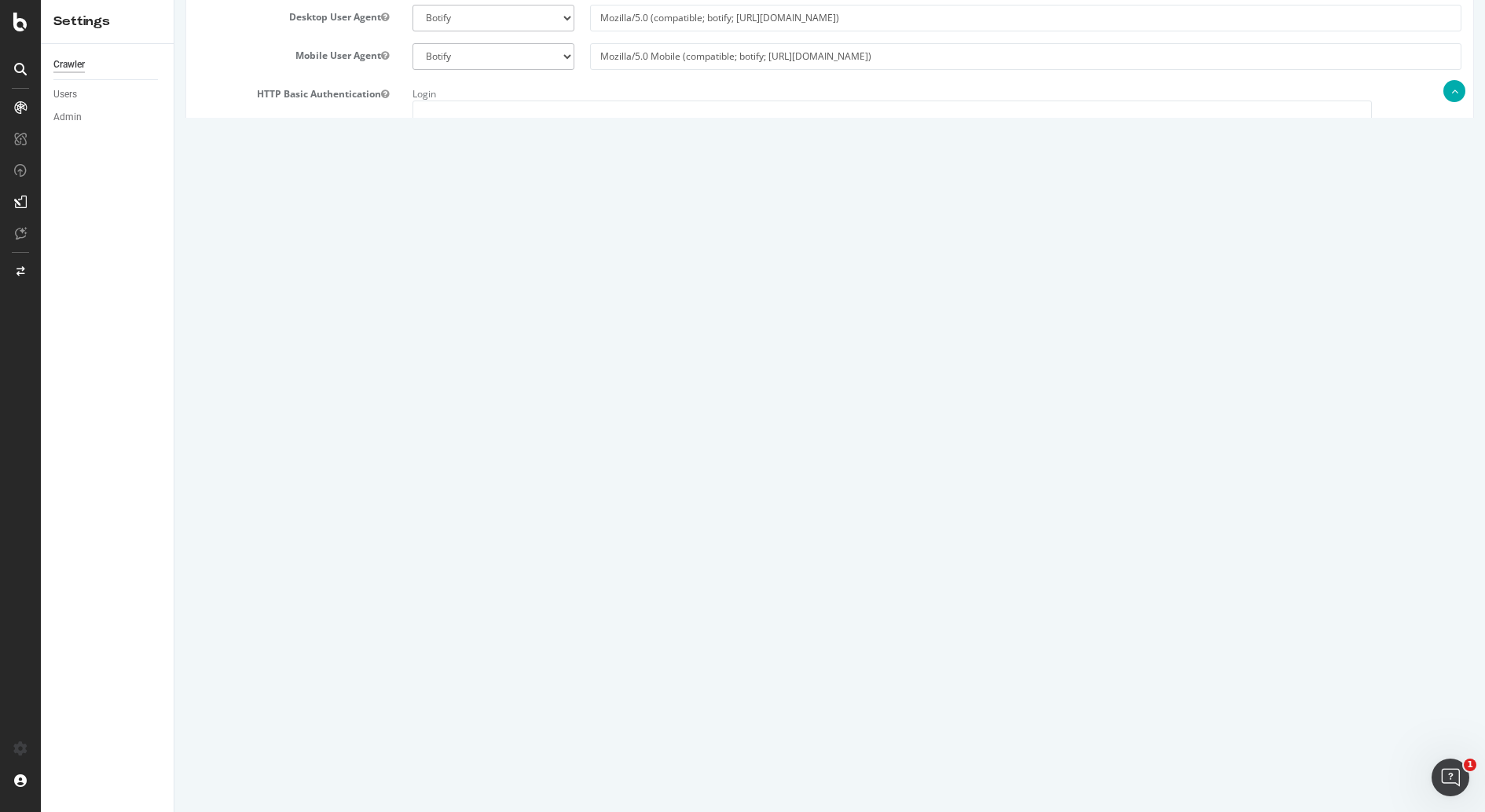
scroll to position [557, 0]
click at [856, 763] on input "Save & Back to Project" at bounding box center [849, 763] width 114 height 24
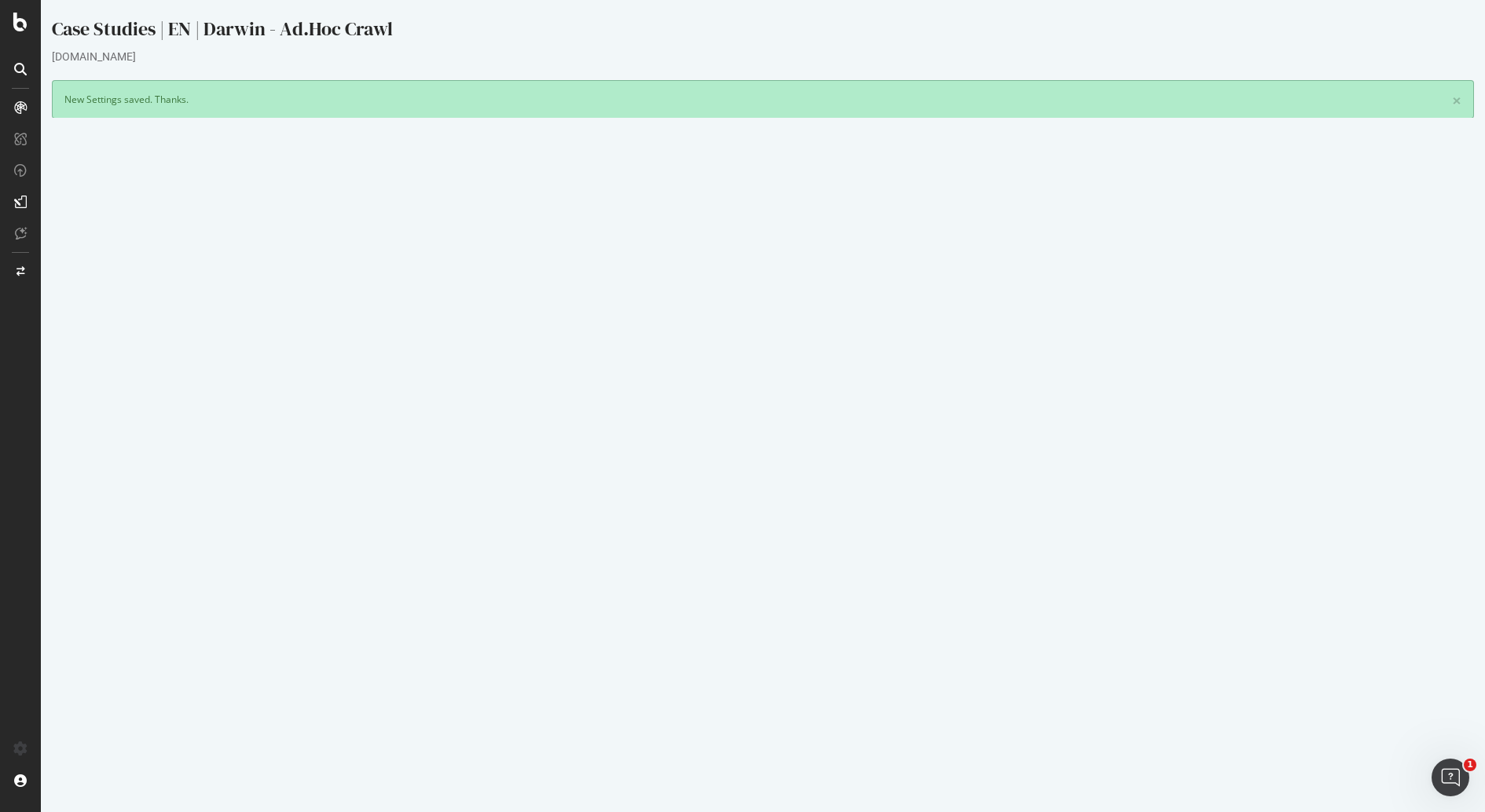
click at [735, 404] on button "Yes! Start Now" at bounding box center [743, 406] width 97 height 25
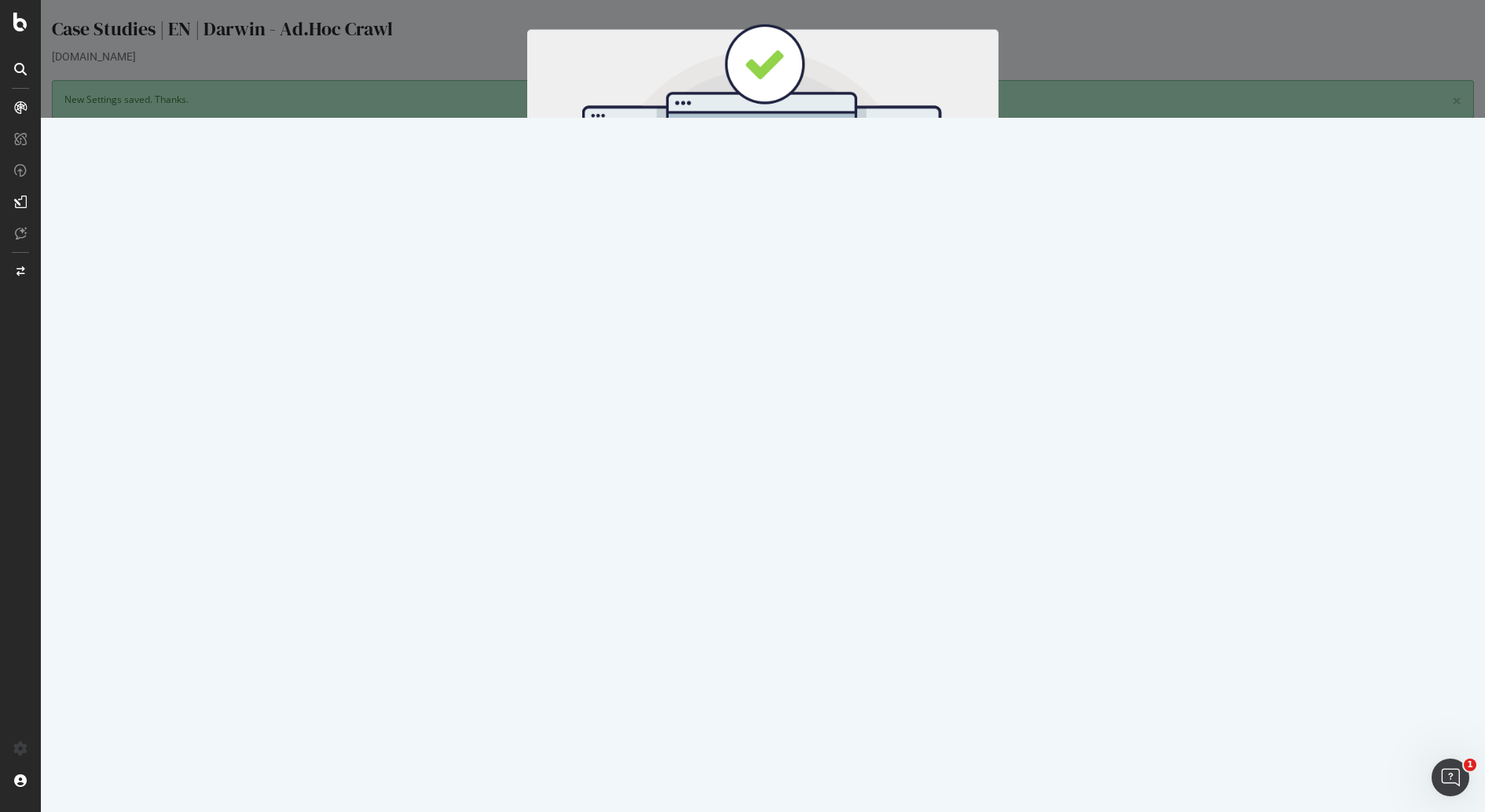
click at [794, 254] on button "Start Now" at bounding box center [791, 260] width 69 height 27
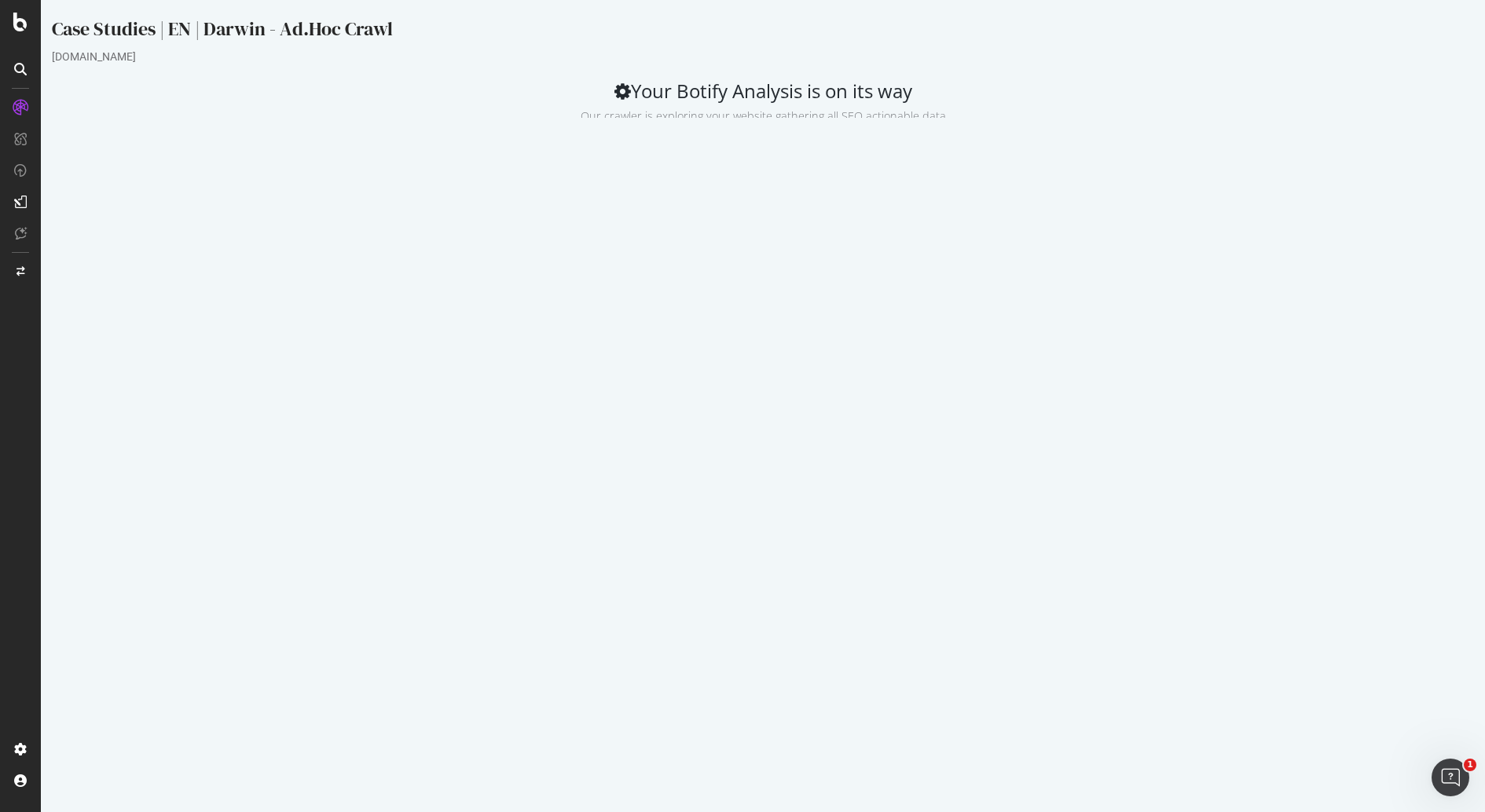
click at [794, 365] on p "View Crawl Settings" at bounding box center [764, 371] width 678 height 13
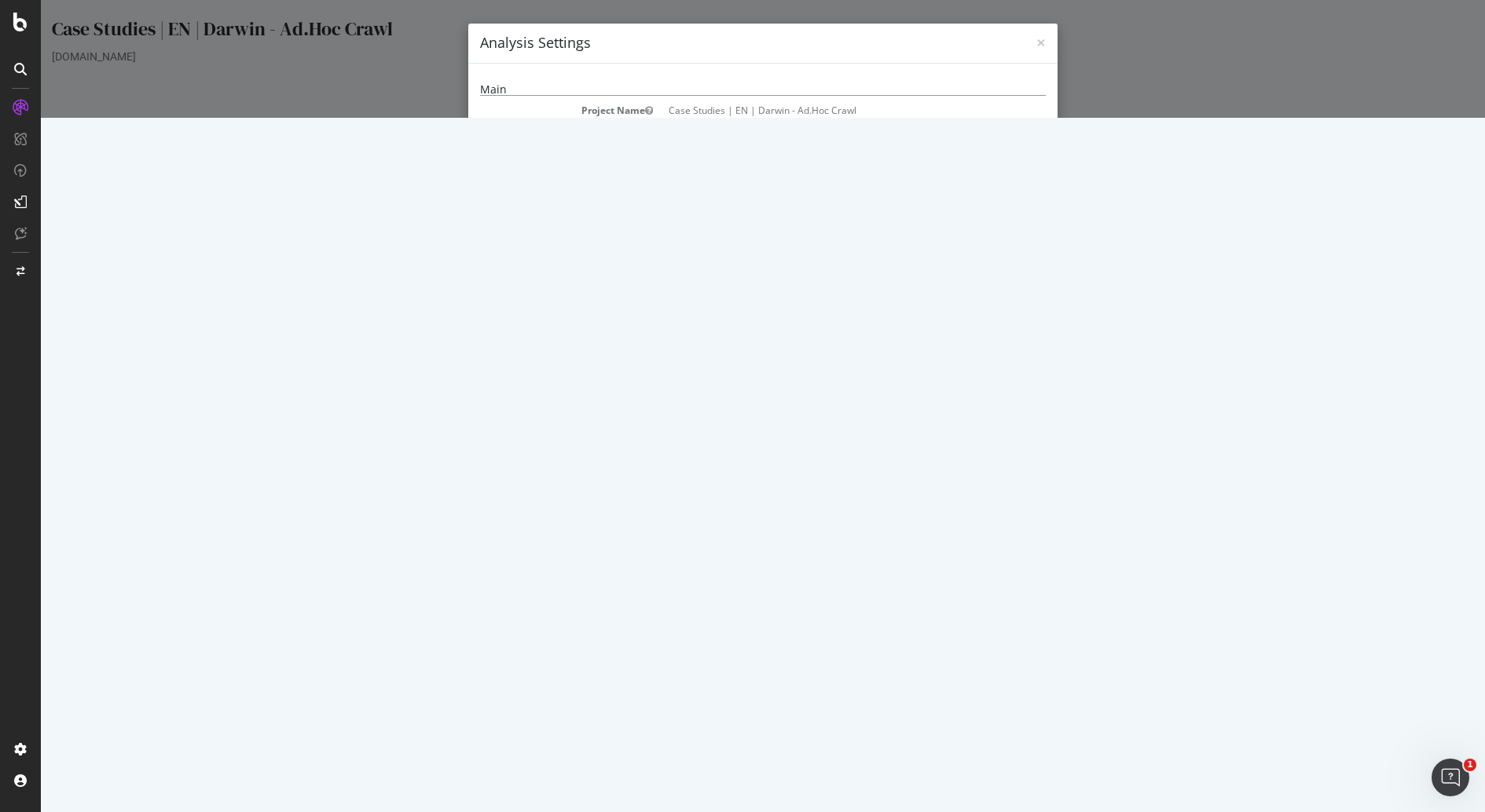
click at [1268, 118] on div "× Close Analysis Settings Main Project Name Case Studies | EN | Darwin - Ad.Hoc…" at bounding box center [763, 58] width 1444 height 118
